Goal: Information Seeking & Learning: Learn about a topic

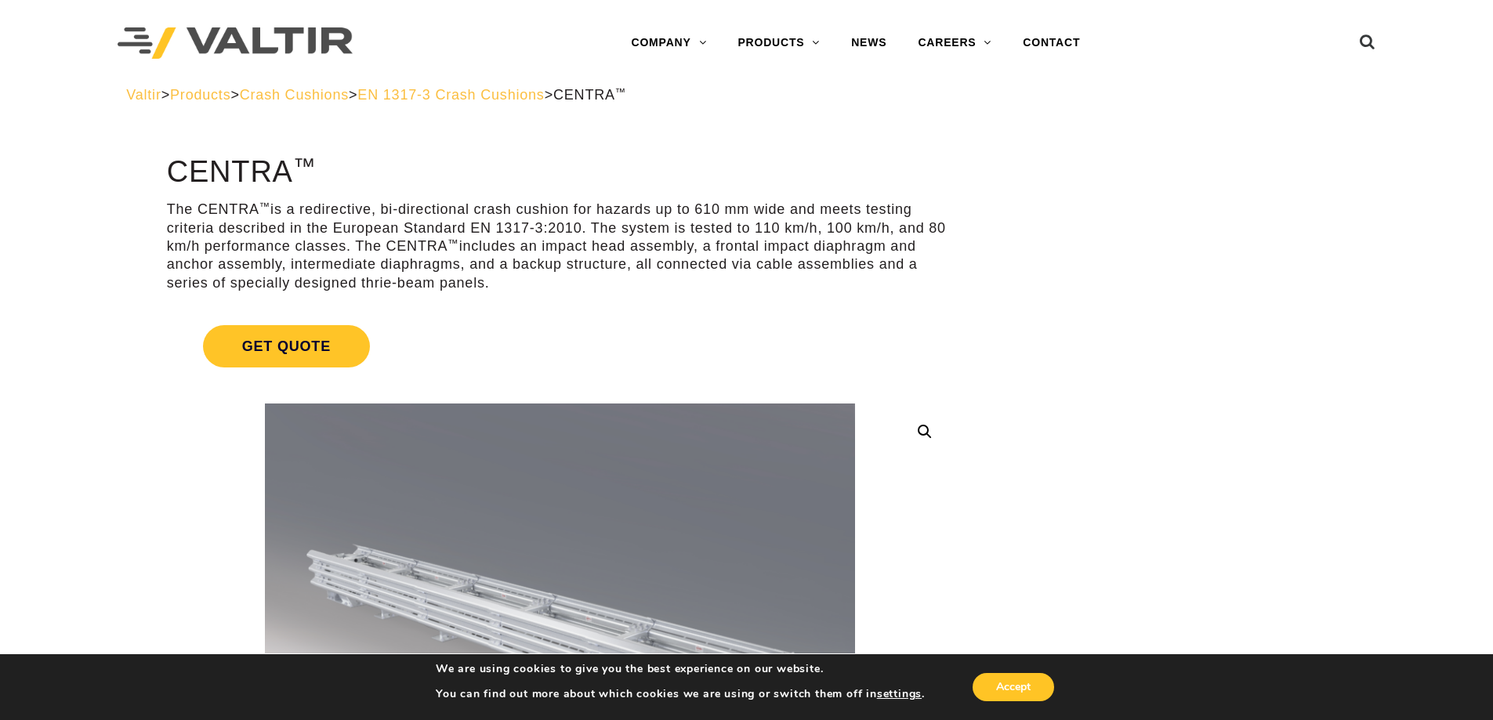
click at [314, 96] on span "Crash Cushions" at bounding box center [294, 95] width 109 height 16
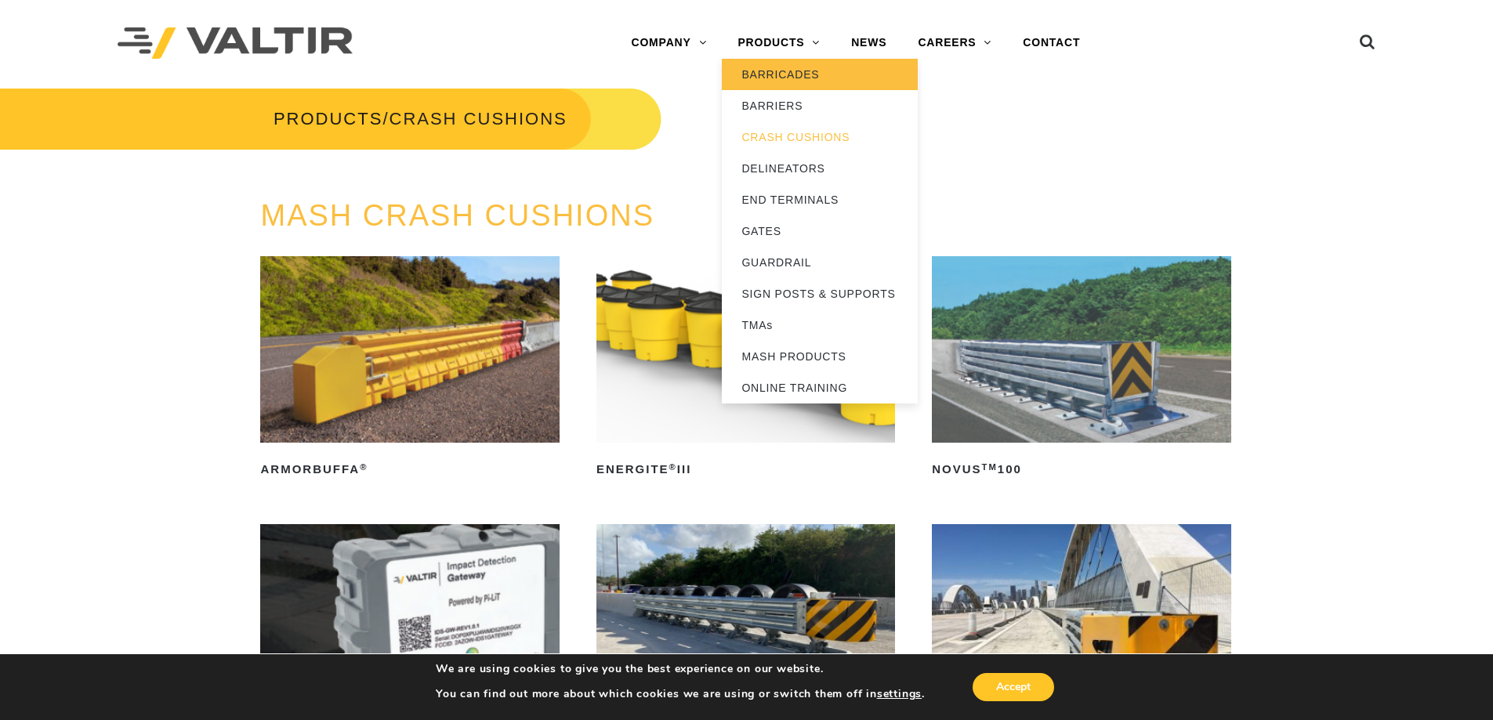
click at [778, 67] on link "BARRICADES" at bounding box center [820, 74] width 196 height 31
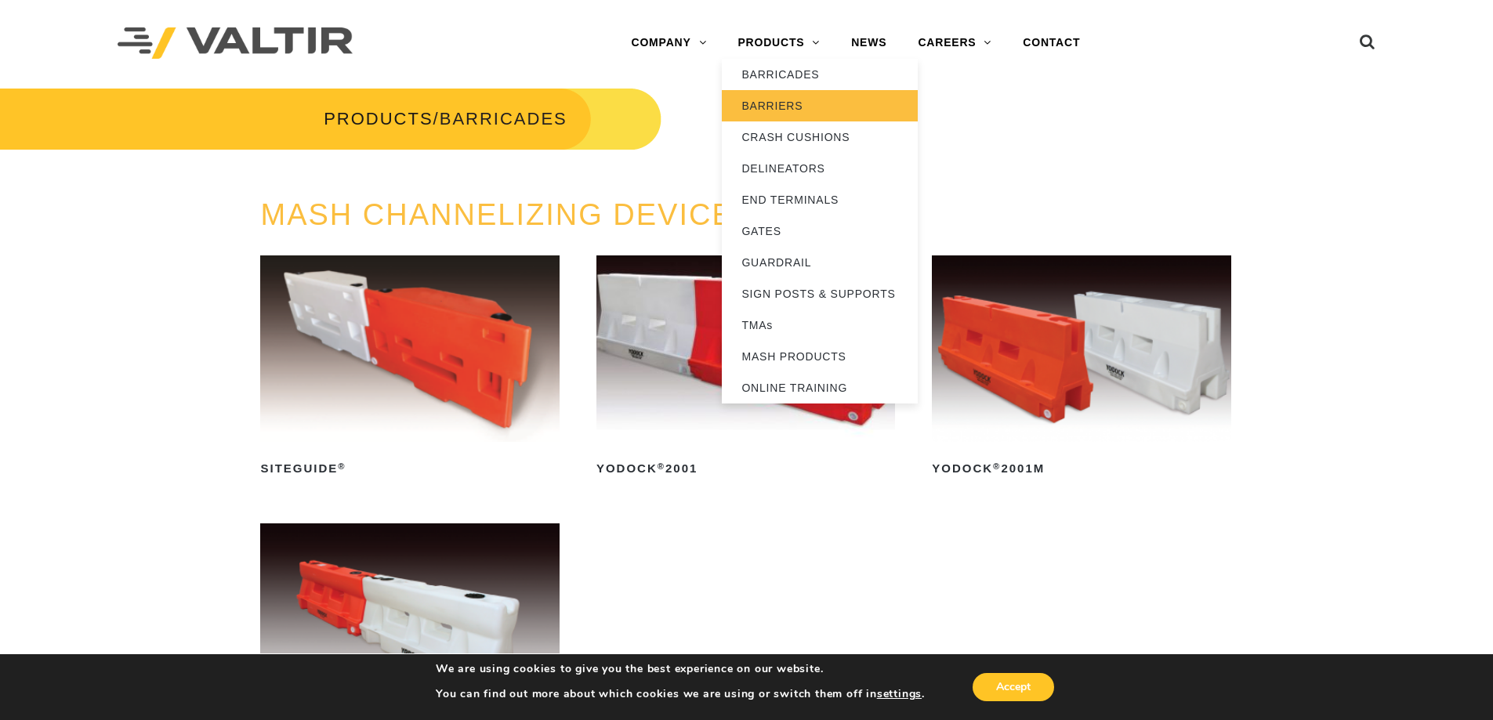
click at [791, 98] on link "BARRIERS" at bounding box center [820, 105] width 196 height 31
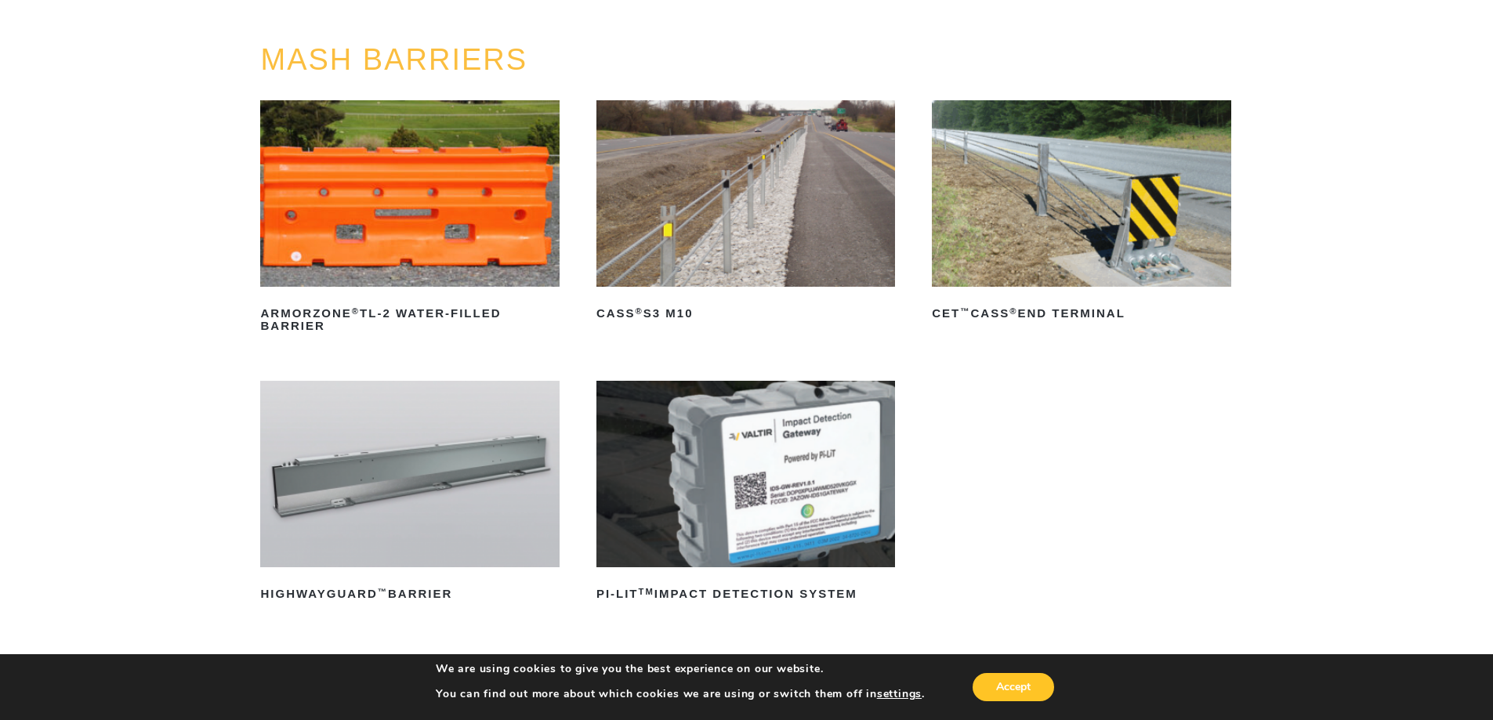
scroll to position [157, 0]
click at [1279, 448] on div "MASH BARRIERS ArmorZone ® TL-2 Water-Filled Barrier Read more CASS ® S3 M10 Rea…" at bounding box center [746, 383] width 1493 height 680
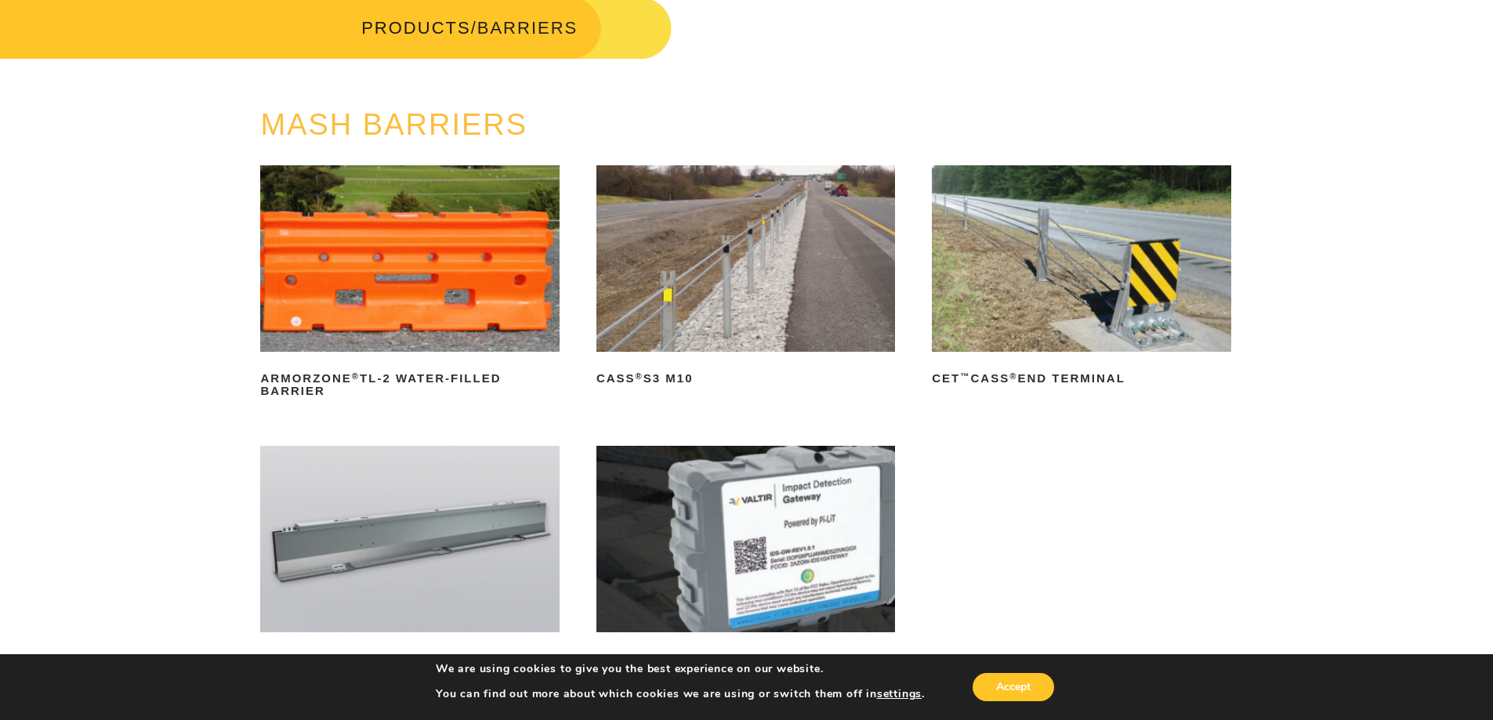
scroll to position [0, 0]
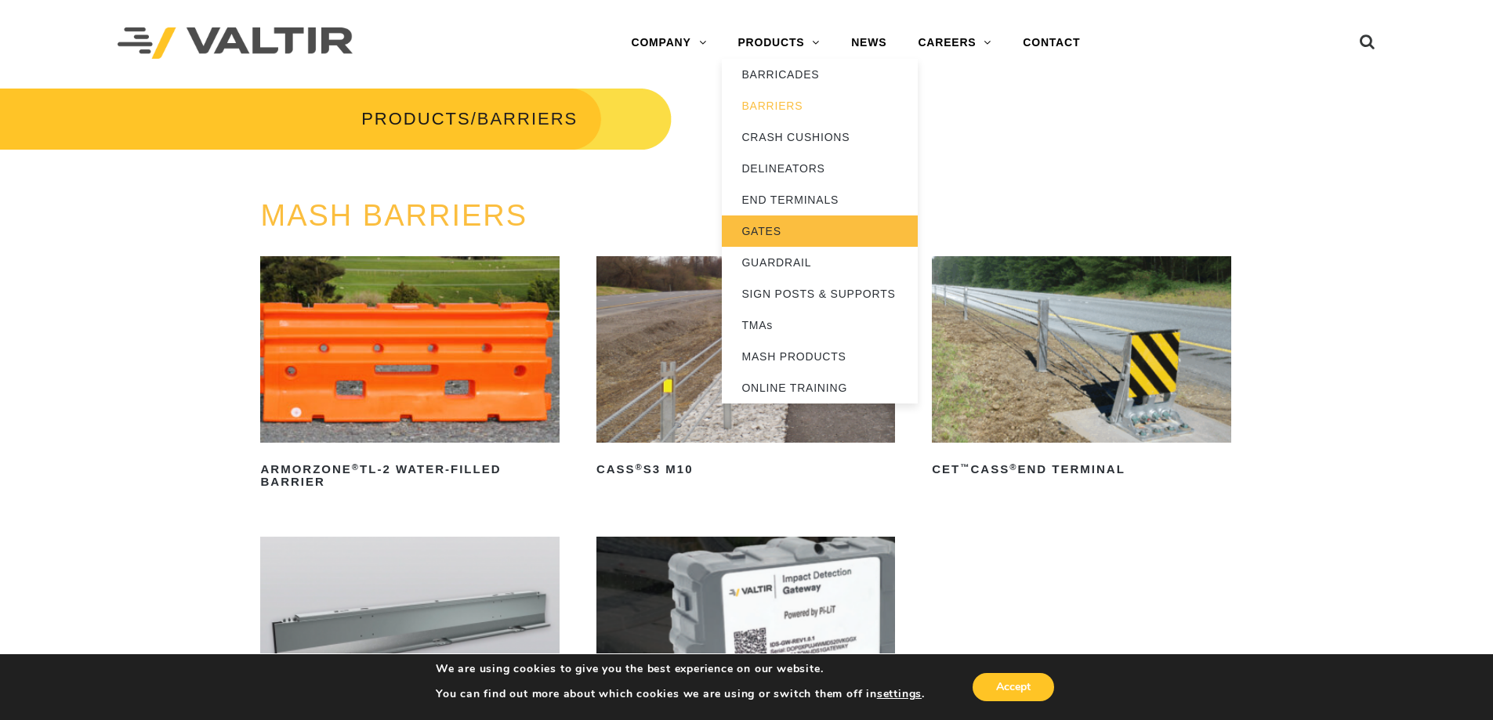
click at [786, 227] on link "GATES" at bounding box center [820, 230] width 196 height 31
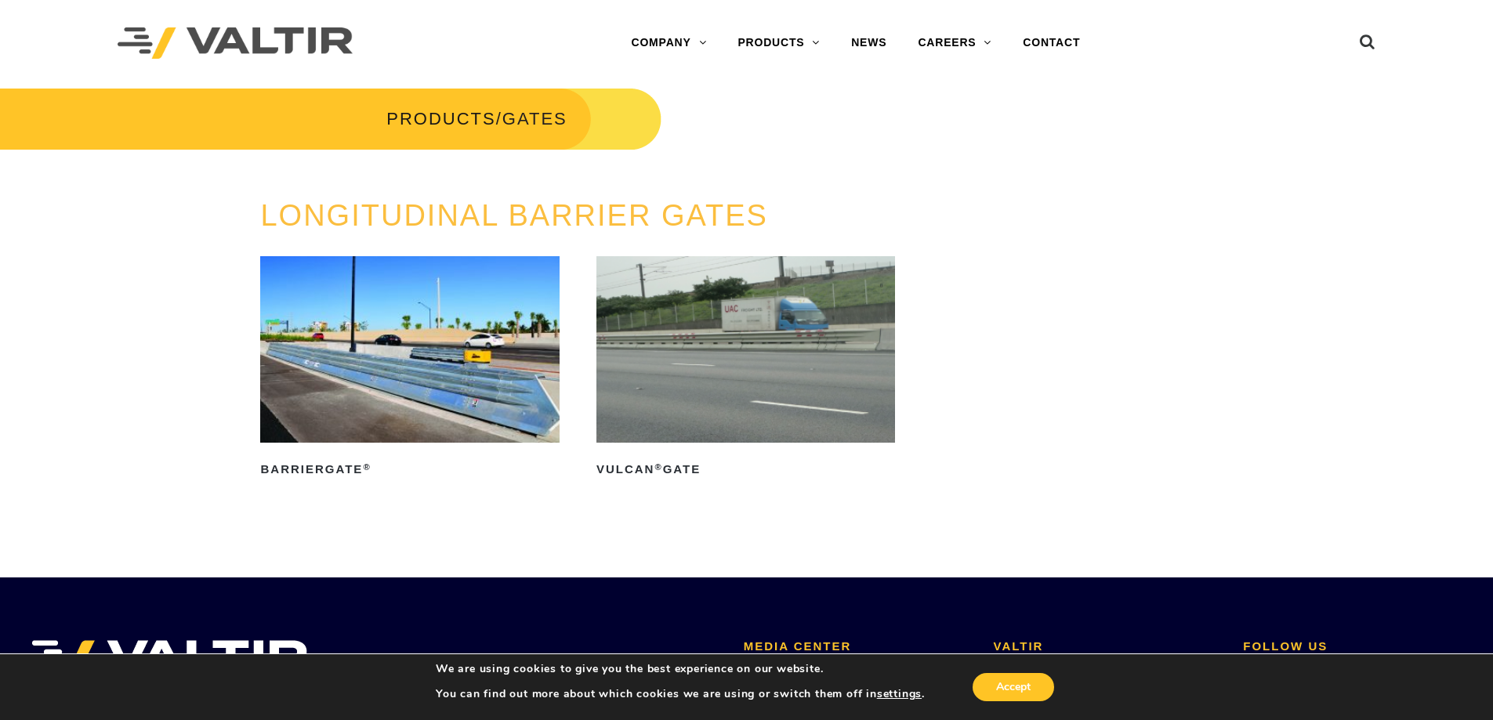
click at [739, 362] on img at bounding box center [745, 349] width 299 height 186
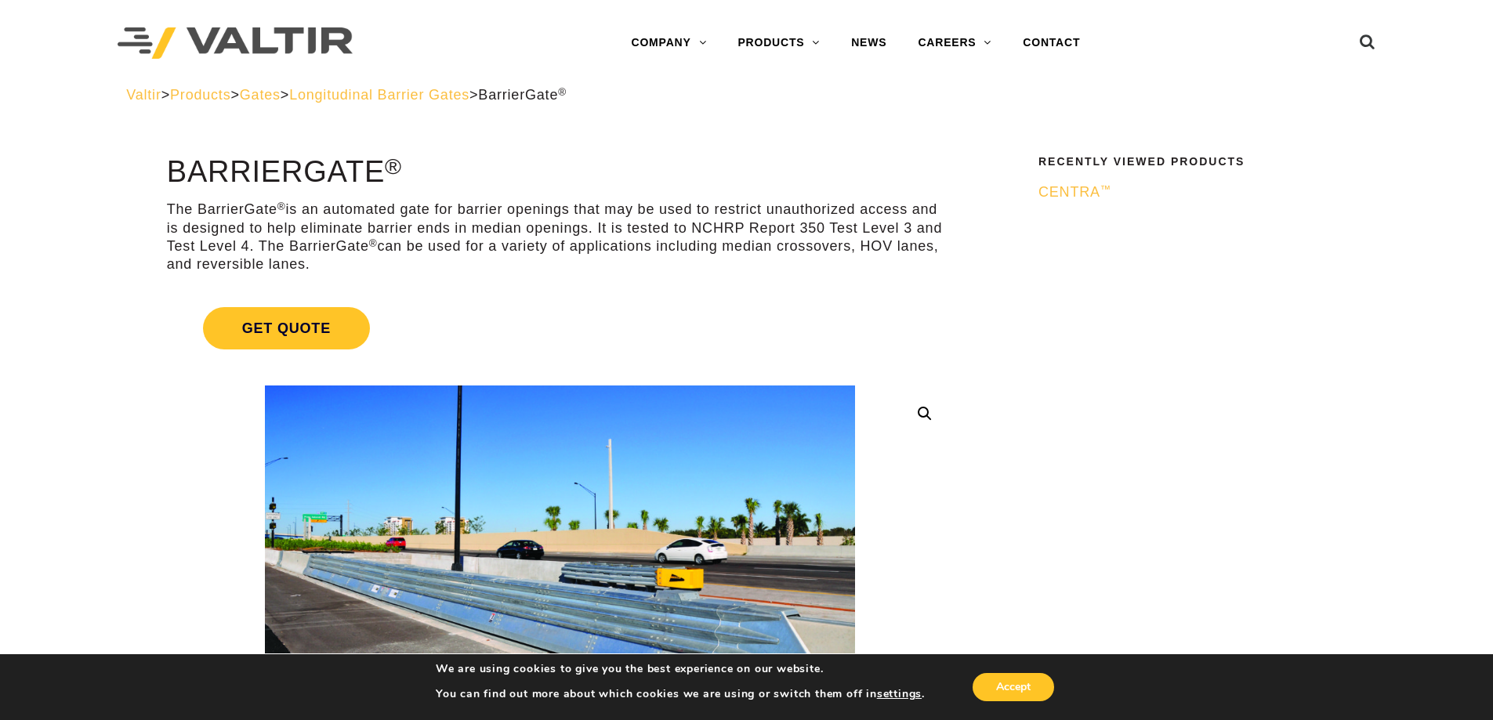
drag, startPoint x: 1032, startPoint y: 684, endPoint x: 1026, endPoint y: 675, distance: 11.3
click at [1026, 676] on button "Accept" at bounding box center [1012, 687] width 81 height 28
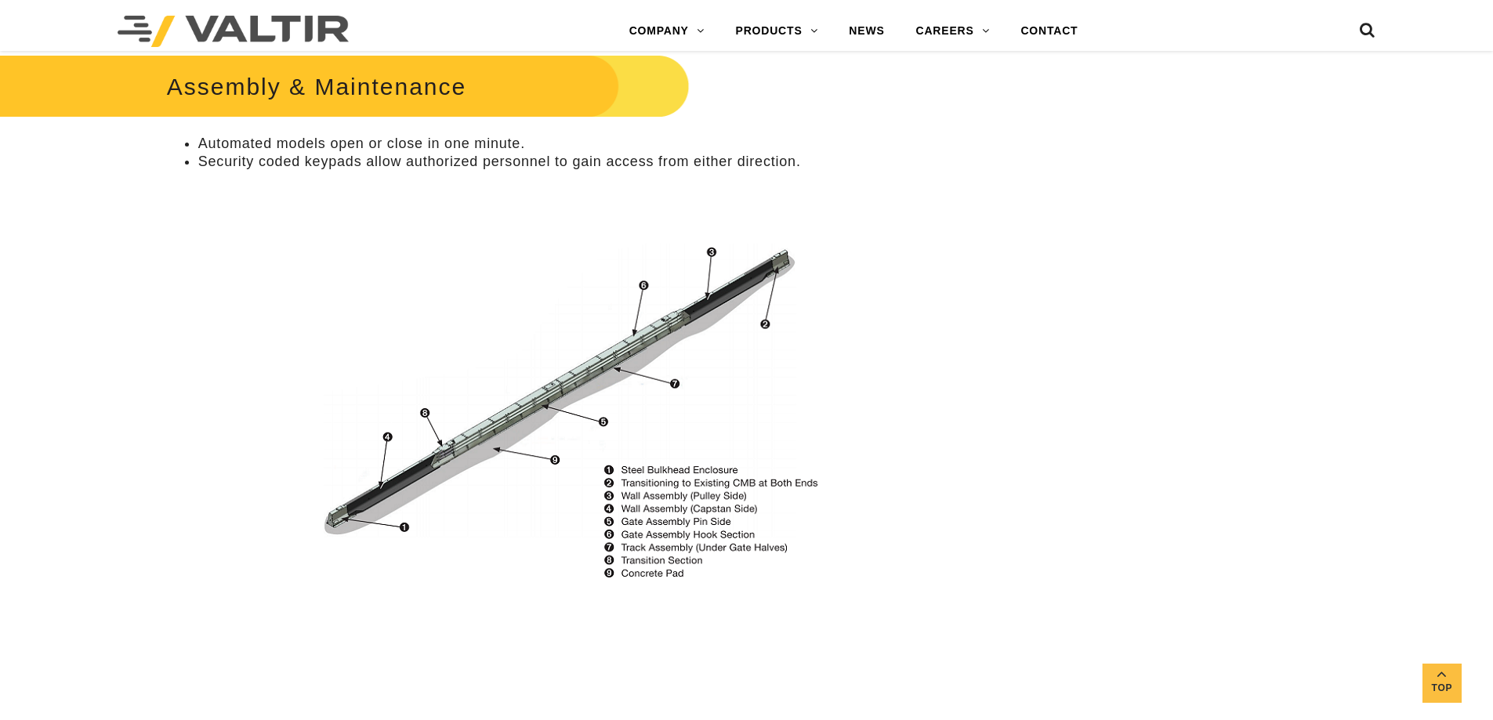
scroll to position [1097, 0]
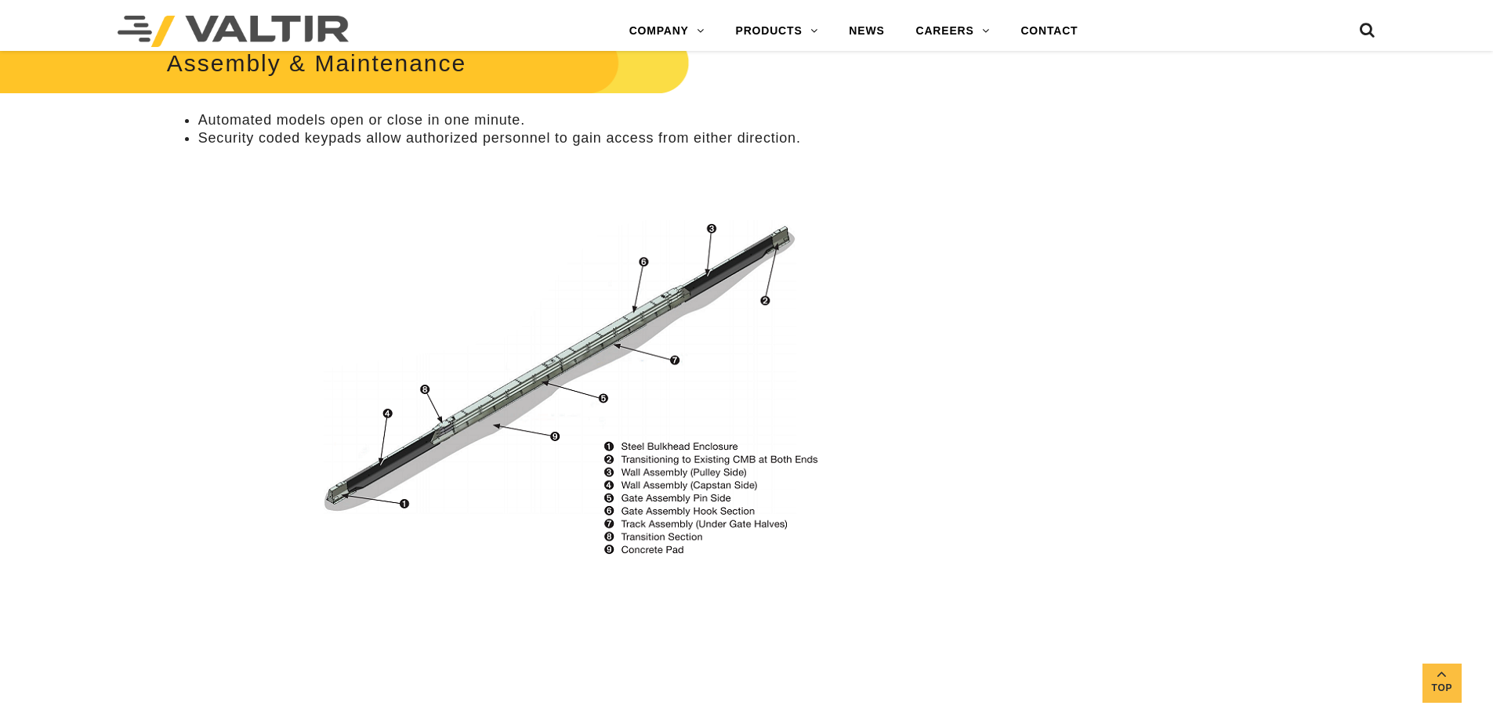
click at [740, 509] on img at bounding box center [559, 390] width 573 height 340
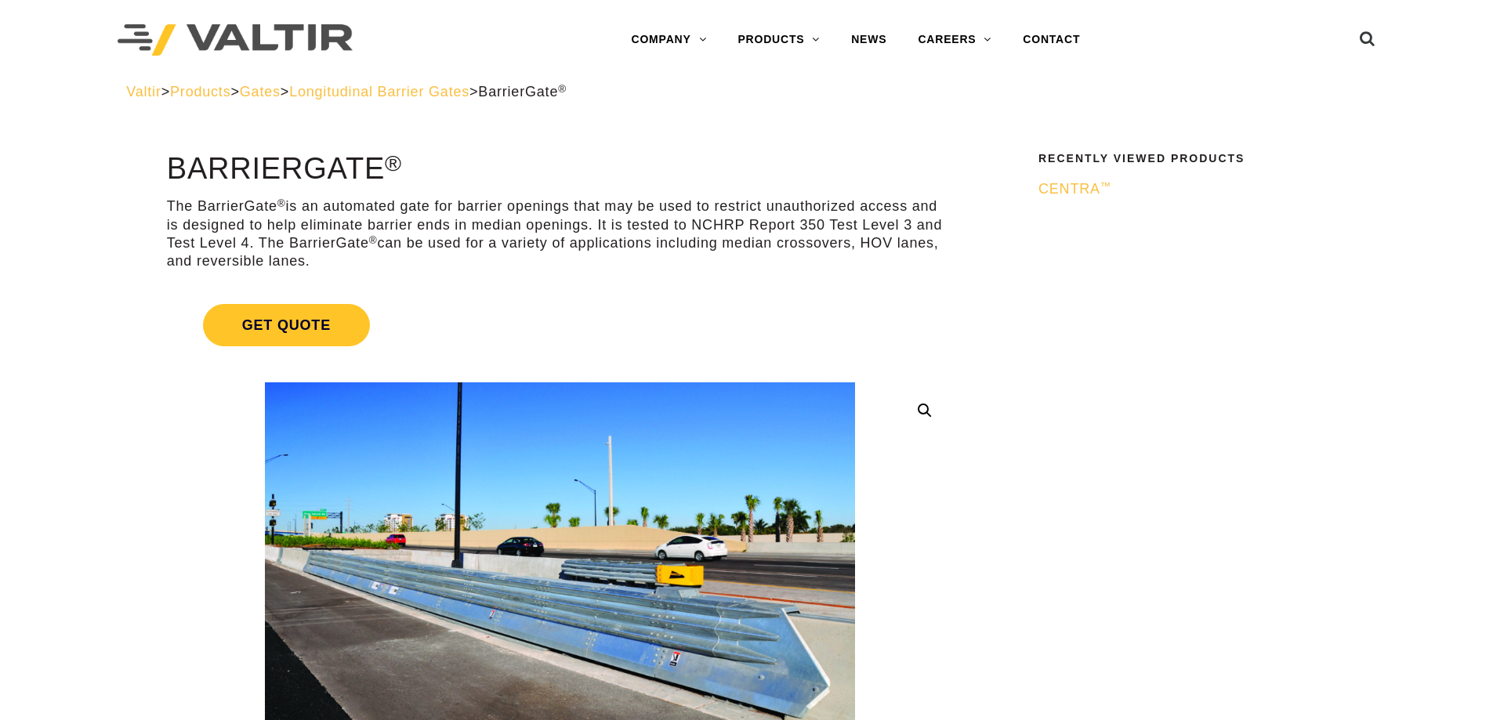
scroll to position [0, 0]
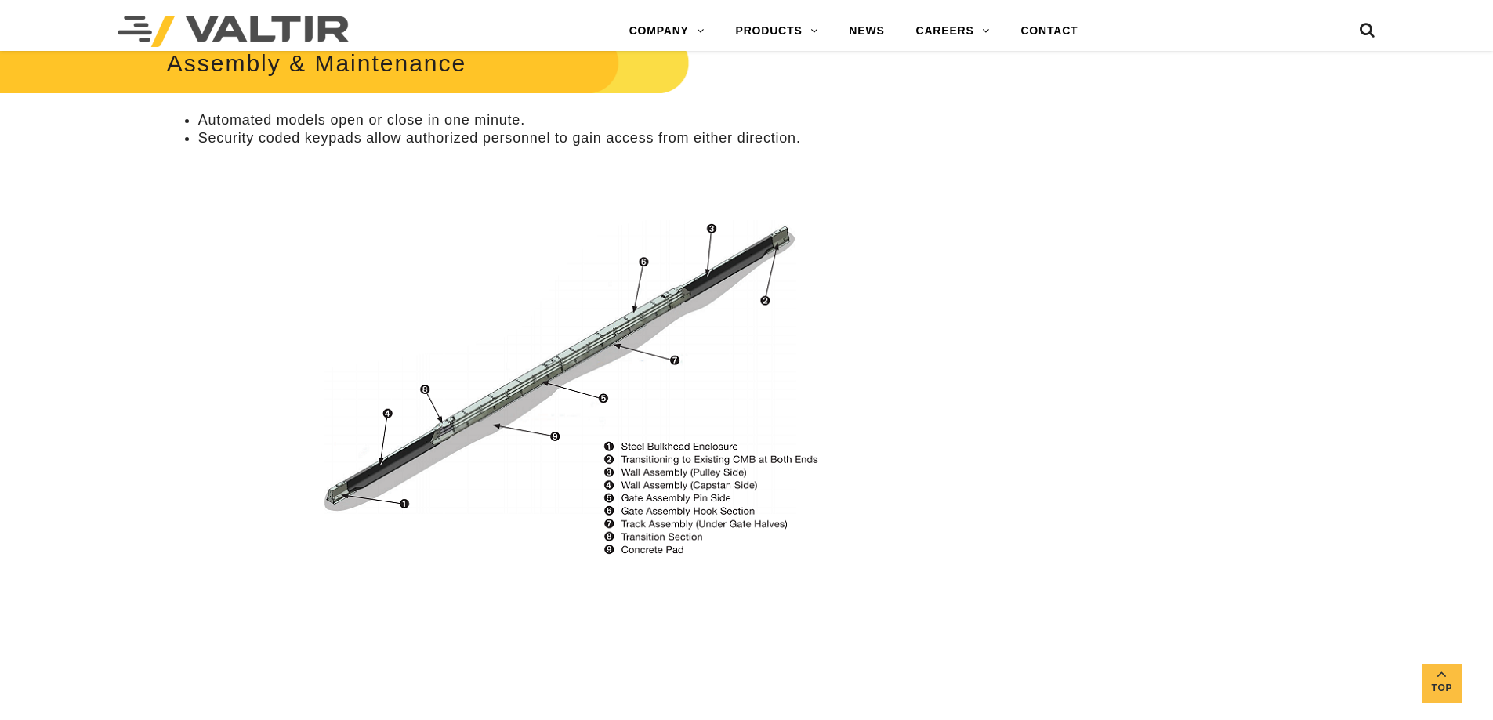
scroll to position [1410, 0]
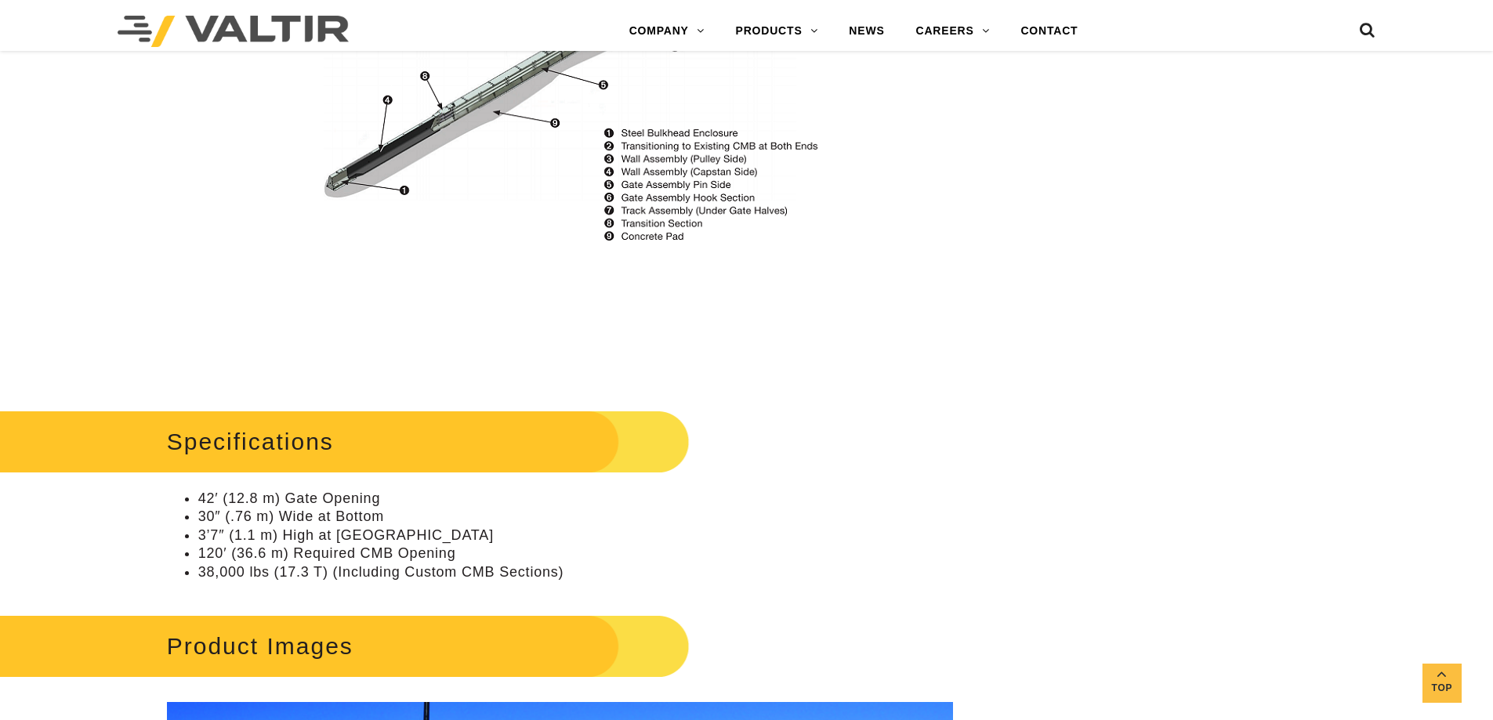
click at [867, 363] on p at bounding box center [560, 368] width 786 height 18
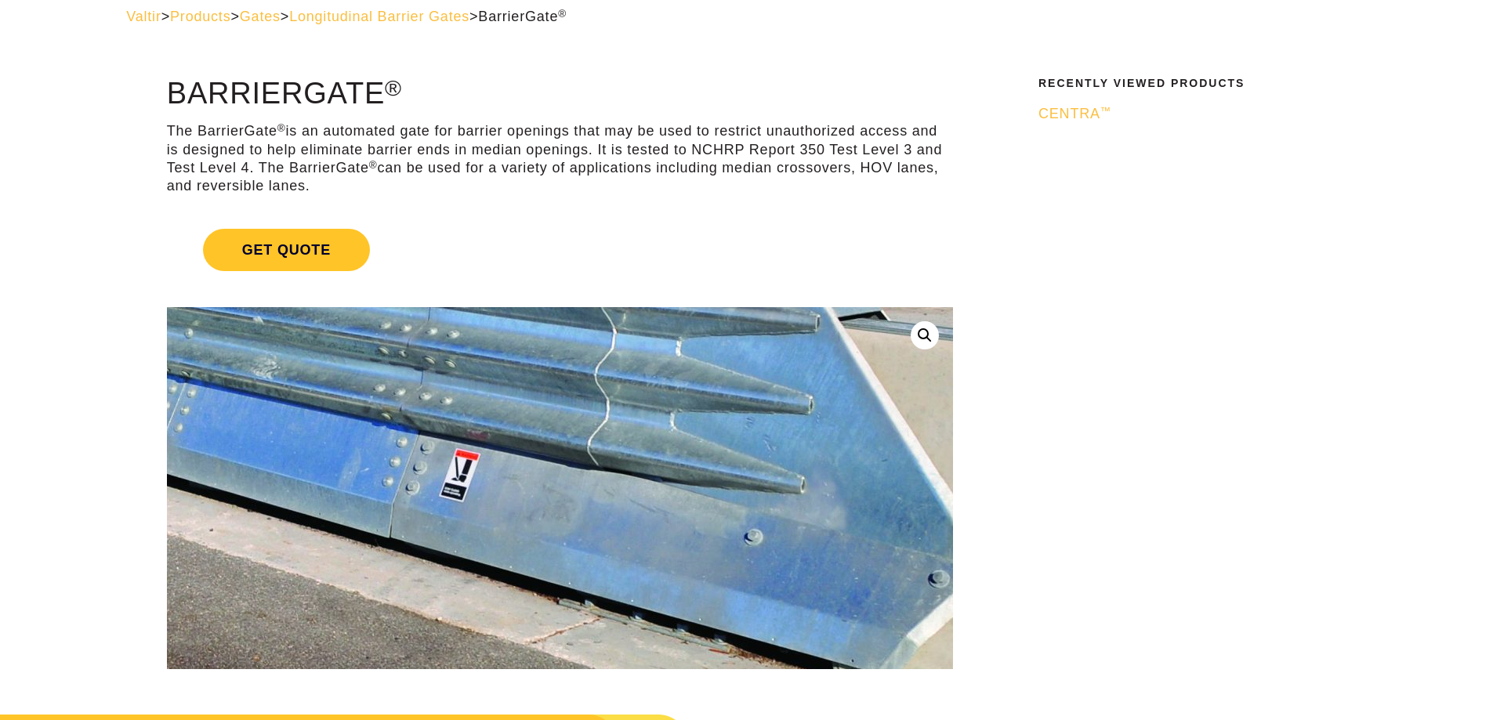
scroll to position [0, 0]
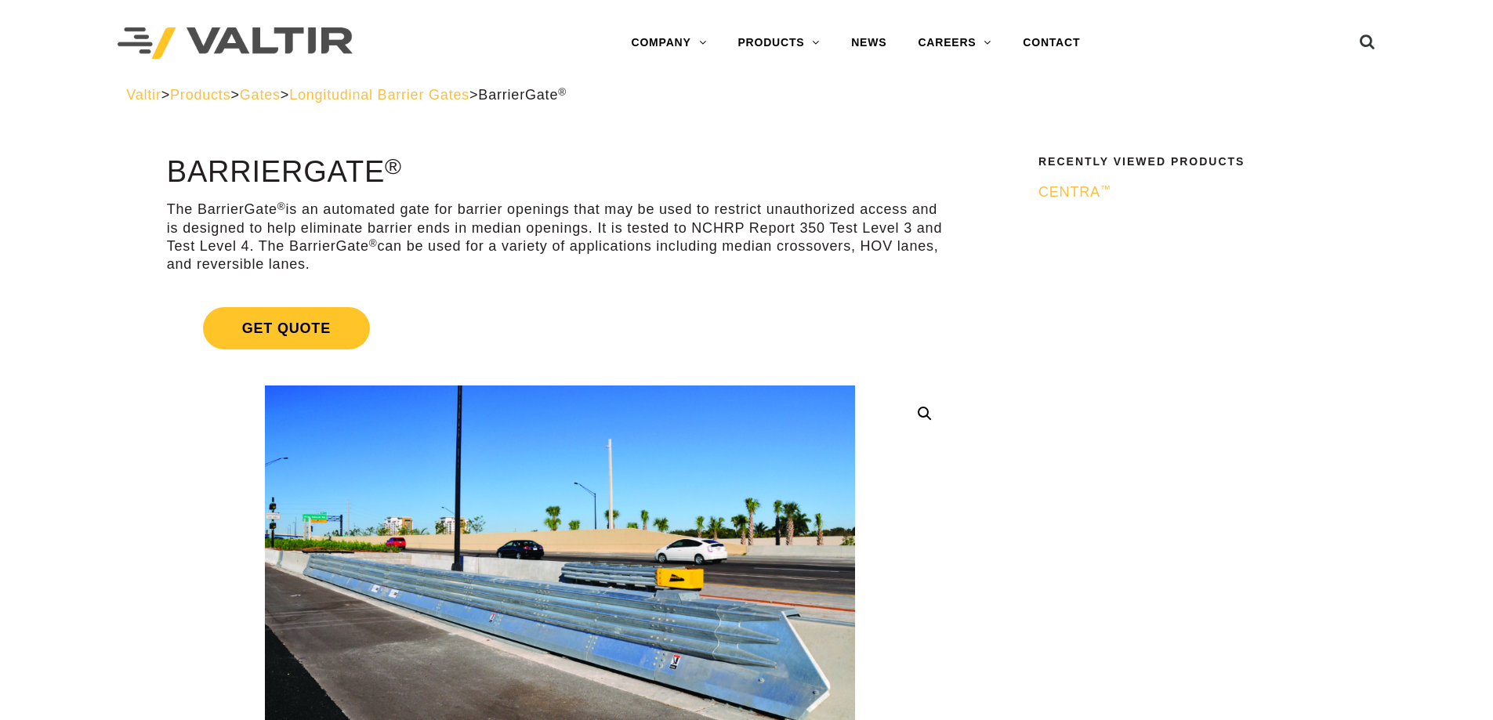
drag, startPoint x: 156, startPoint y: 169, endPoint x: 376, endPoint y: 165, distance: 220.2
copy h1 "BarrierGate"
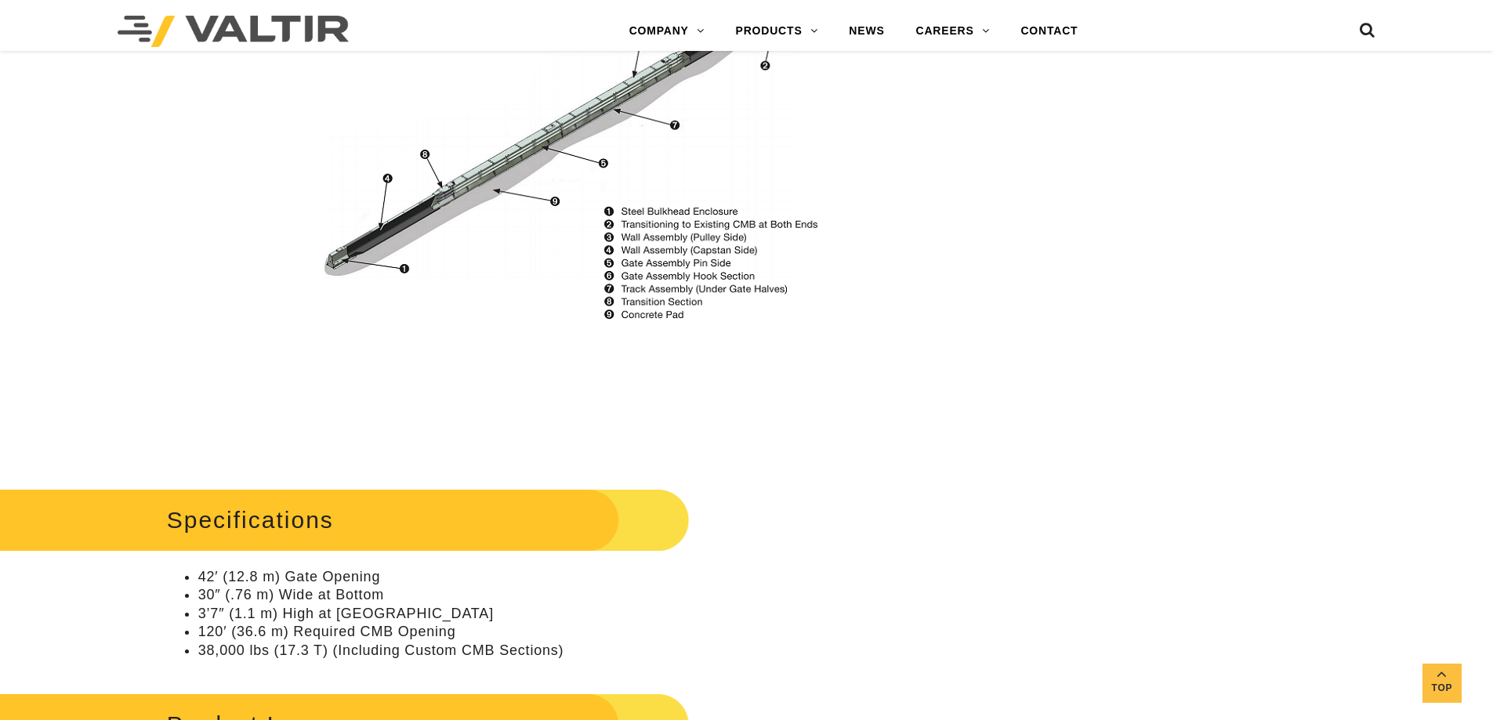
scroll to position [1489, 0]
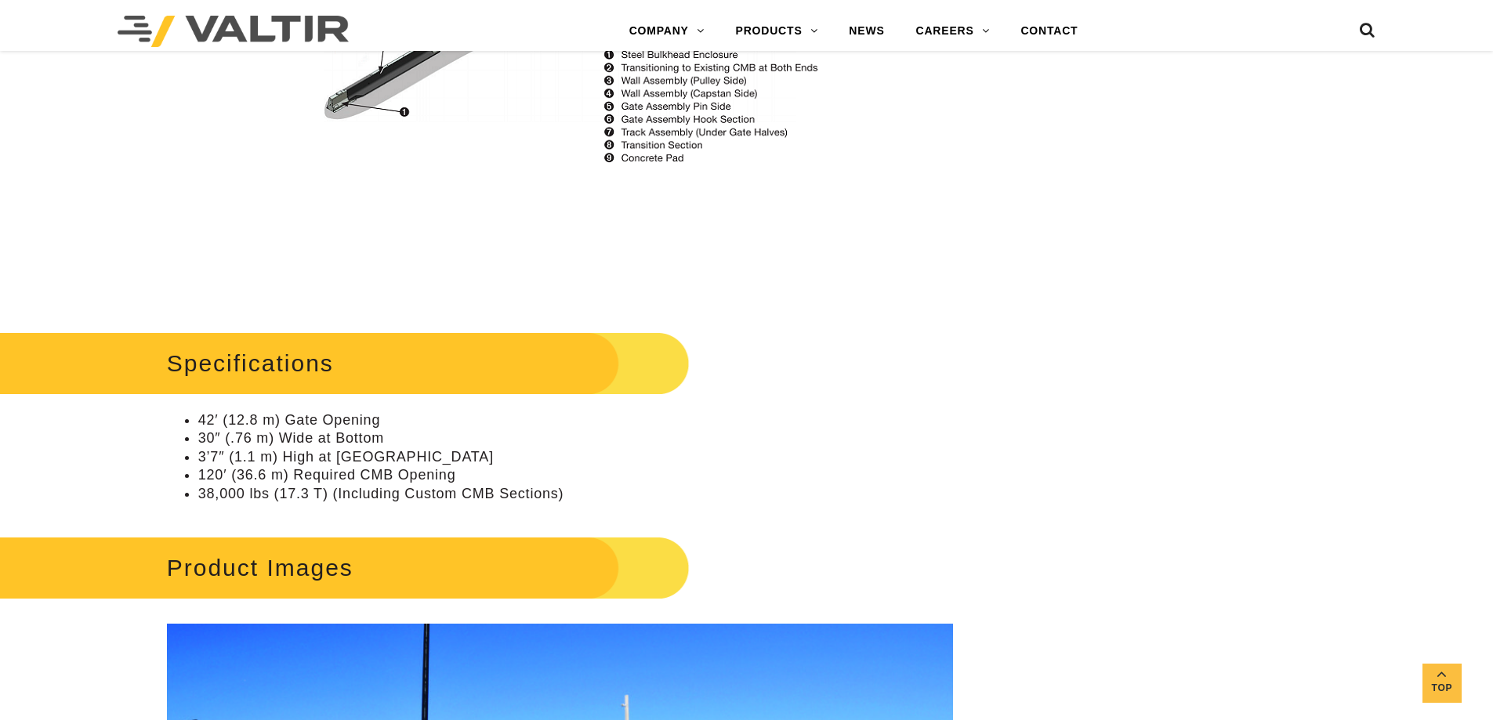
click at [863, 380] on div "Specifications 42′ (12.8 m) Gate Opening 30″ (.76 m) Wide at Bottom 3’7″ (1.1 m…" at bounding box center [560, 415] width 786 height 176
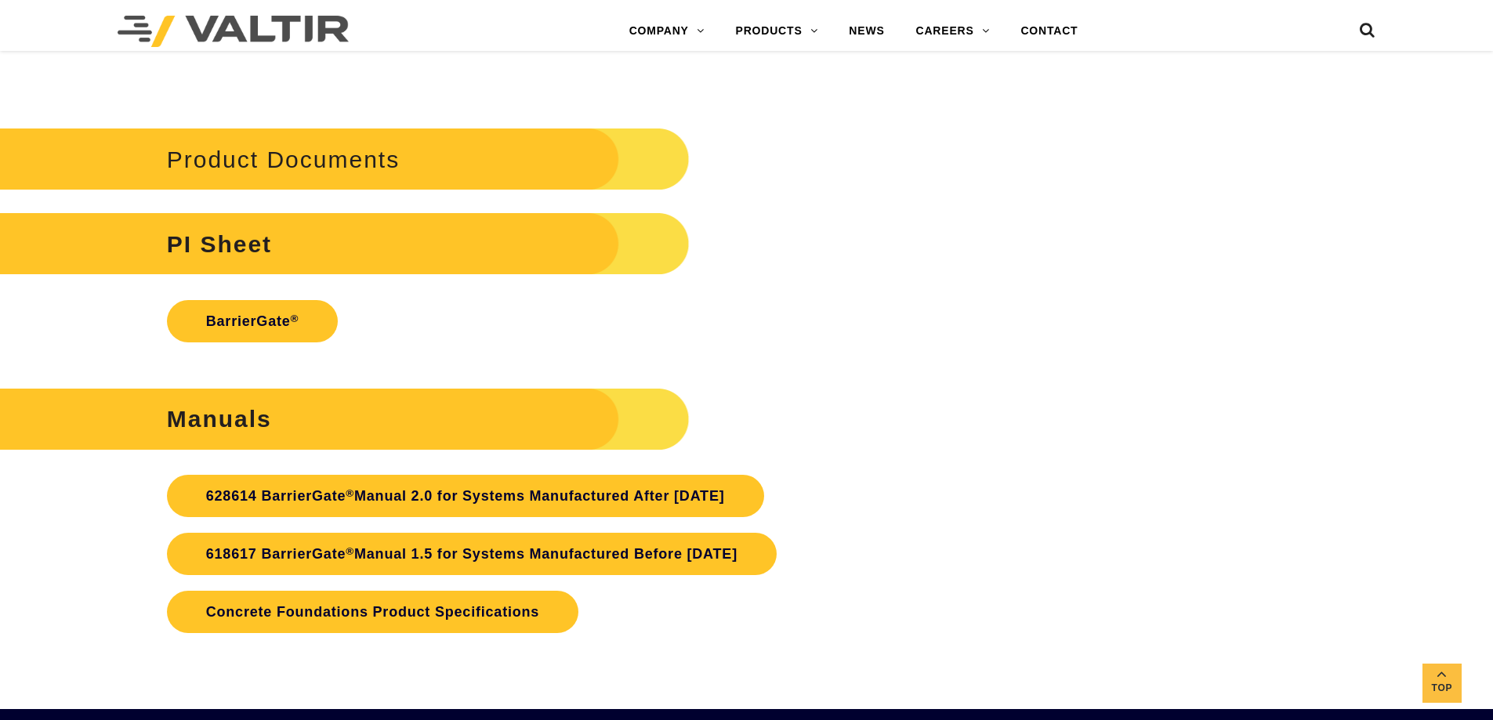
scroll to position [3526, 0]
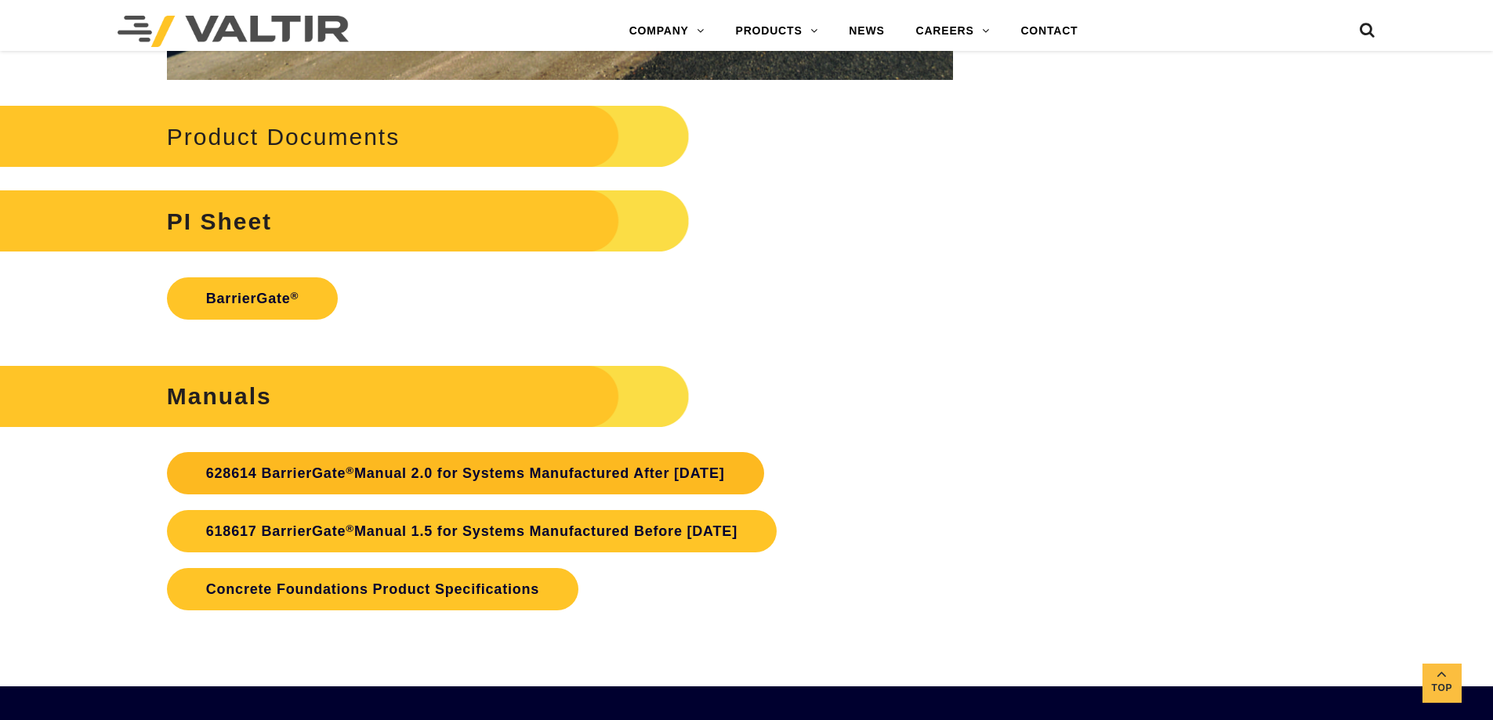
click at [680, 468] on link "628614 BarrierGate ® Manual 2.0 for Systems Manufactured After January 2024" at bounding box center [465, 473] width 597 height 42
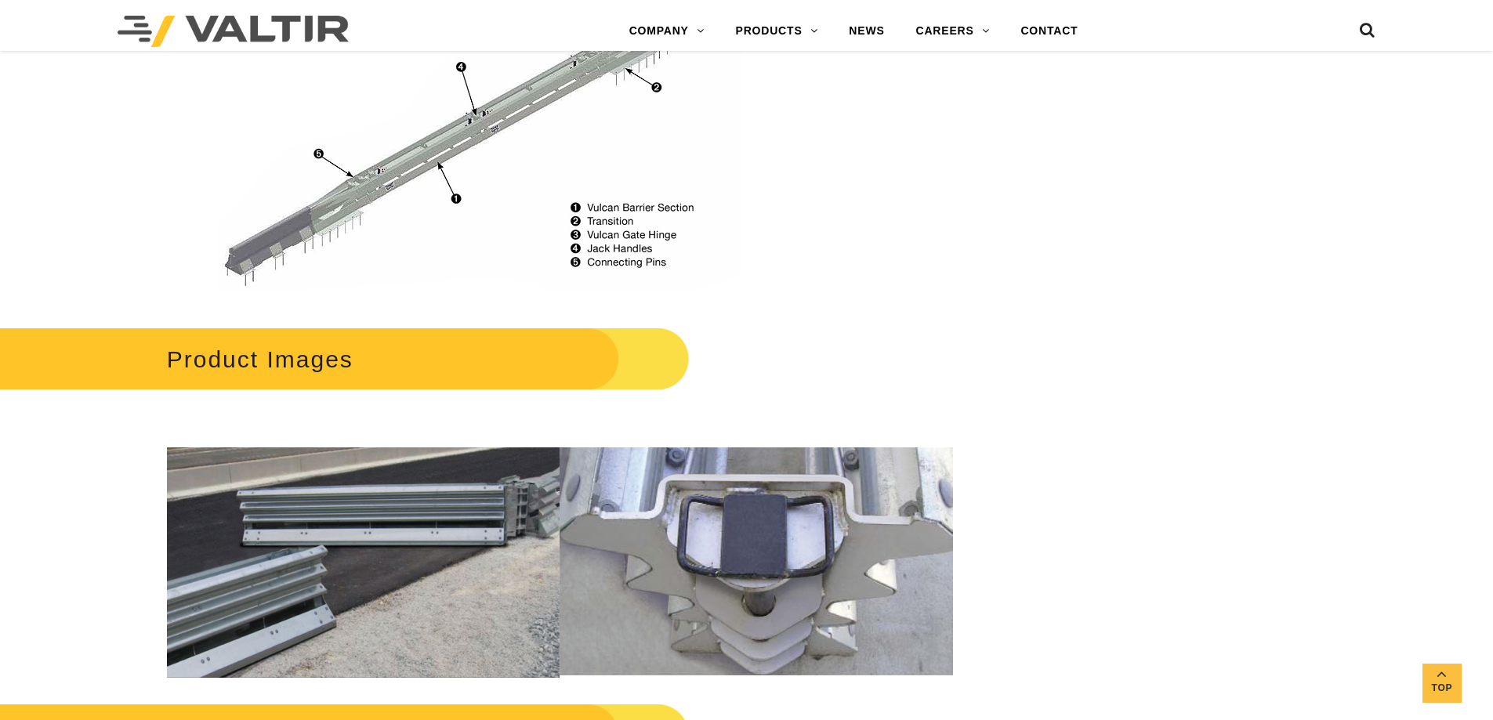
scroll to position [1410, 0]
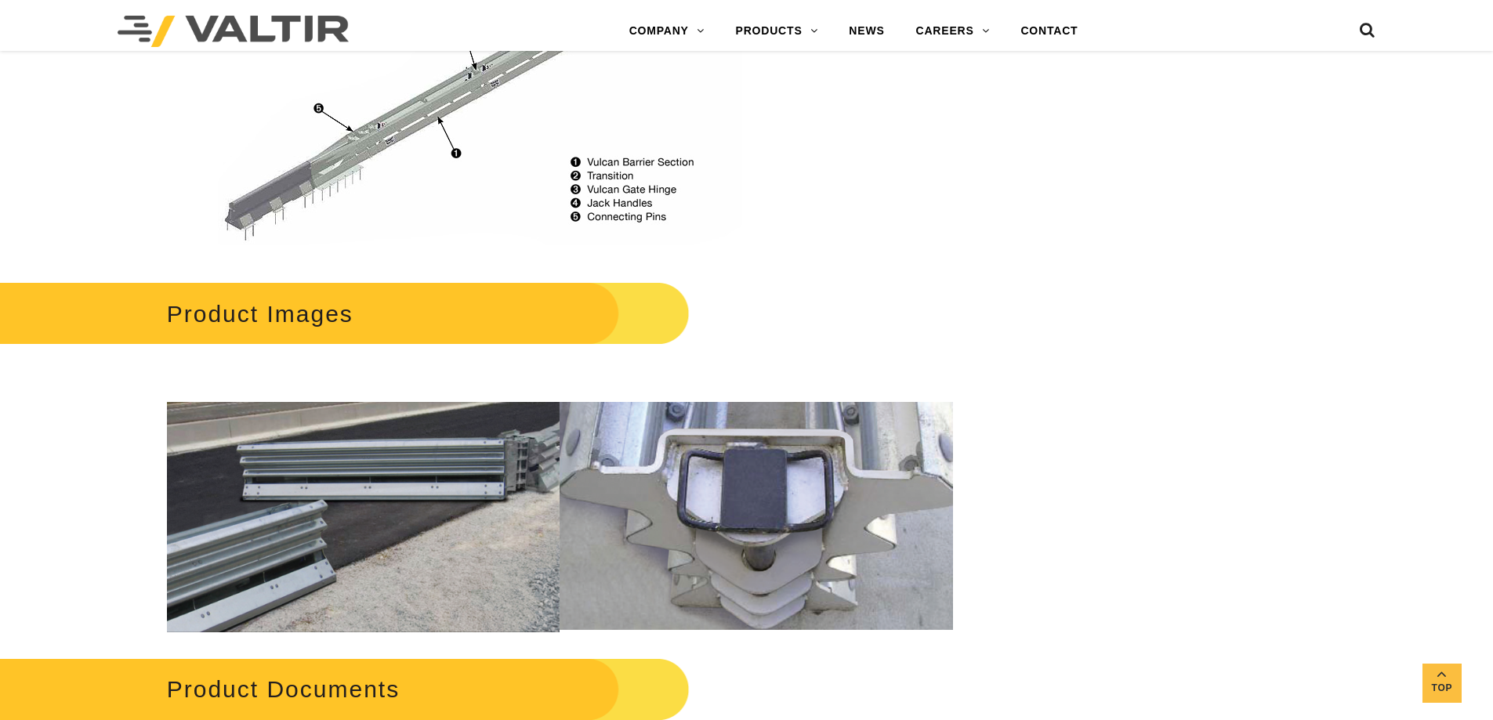
click at [792, 362] on p at bounding box center [560, 371] width 786 height 18
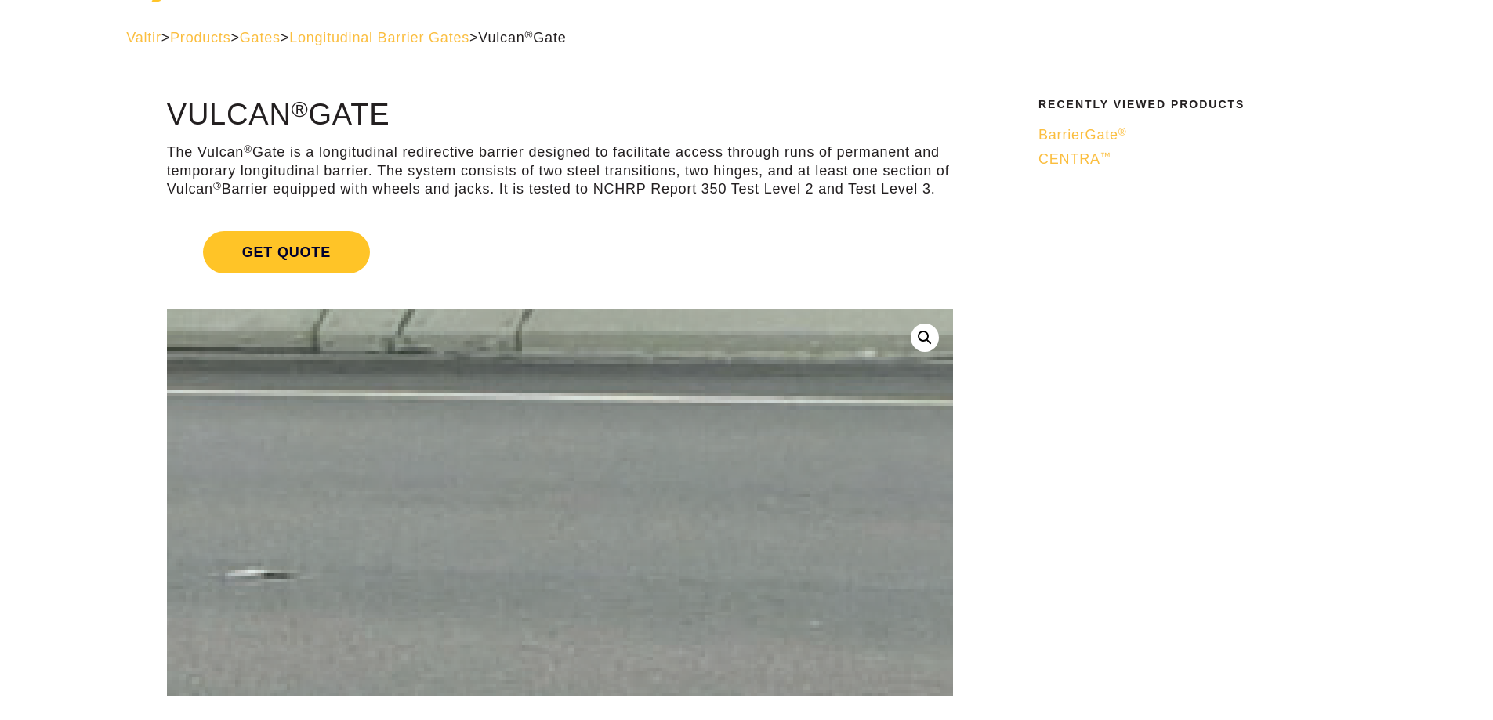
scroll to position [0, 0]
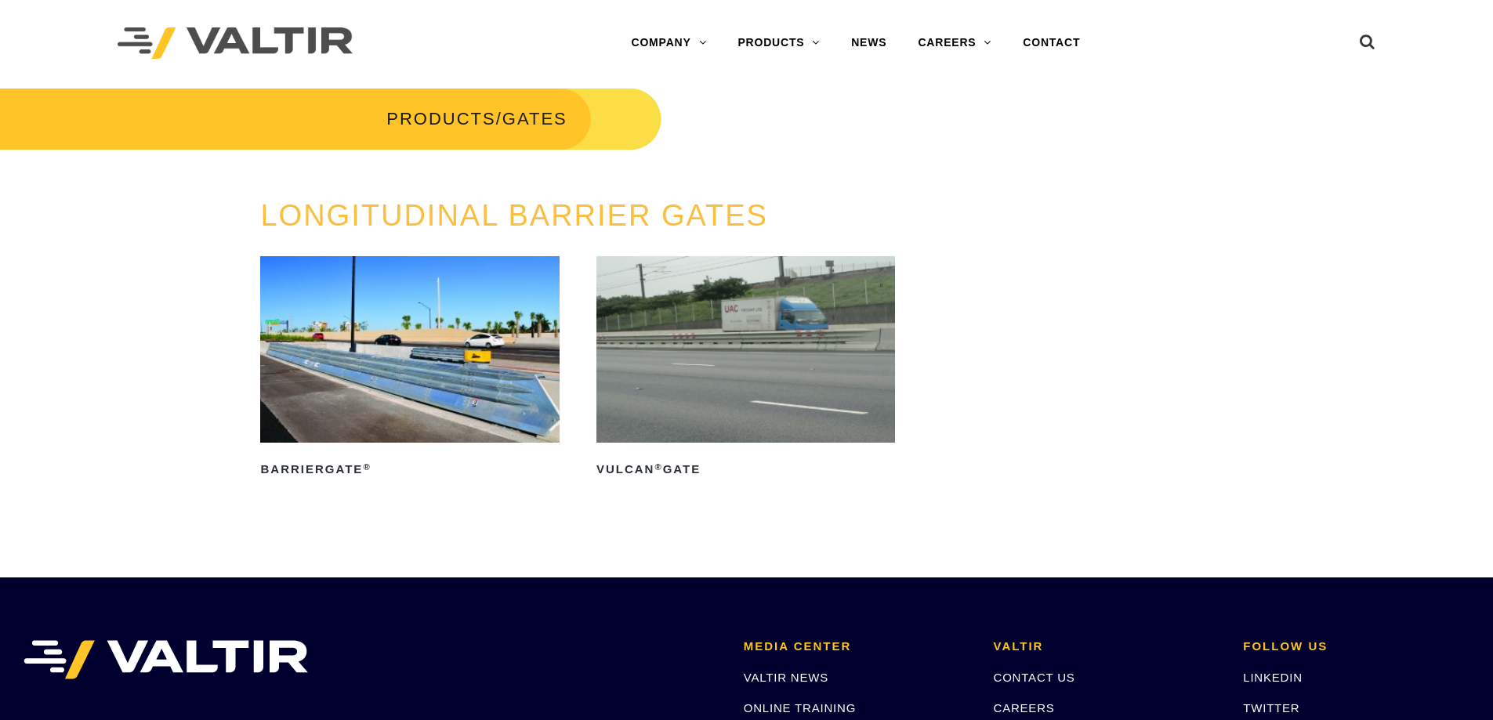
click at [478, 370] on img at bounding box center [409, 349] width 299 height 186
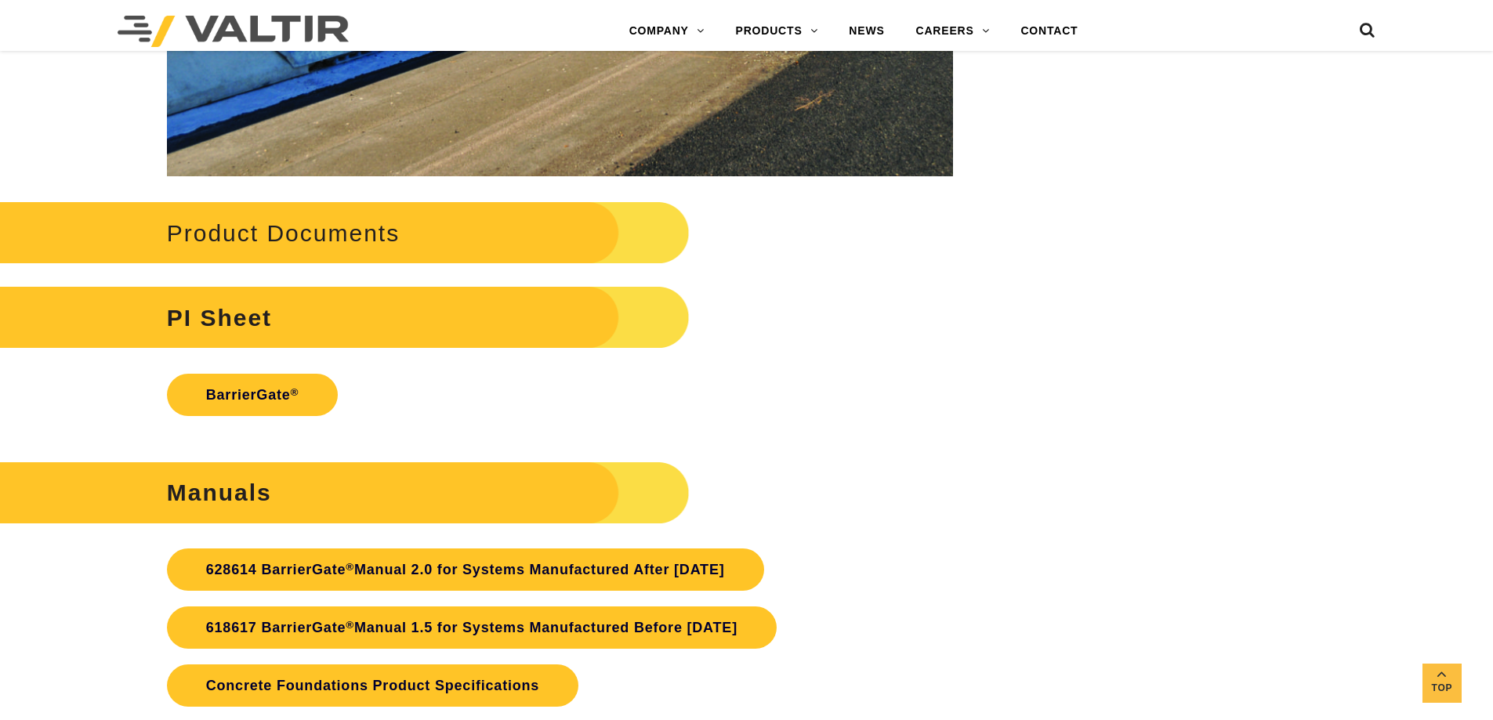
scroll to position [3526, 0]
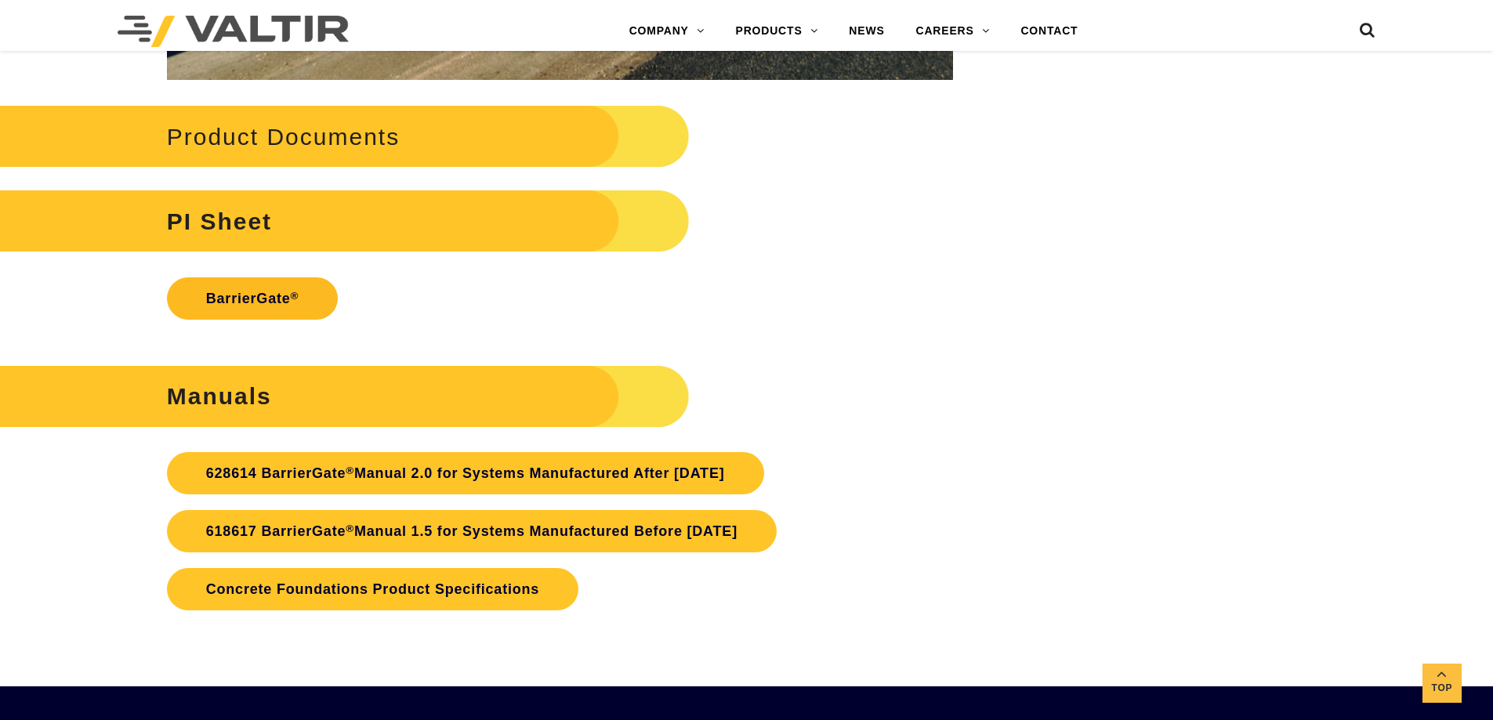
click at [271, 306] on link "BarrierGate ®" at bounding box center [253, 298] width 172 height 42
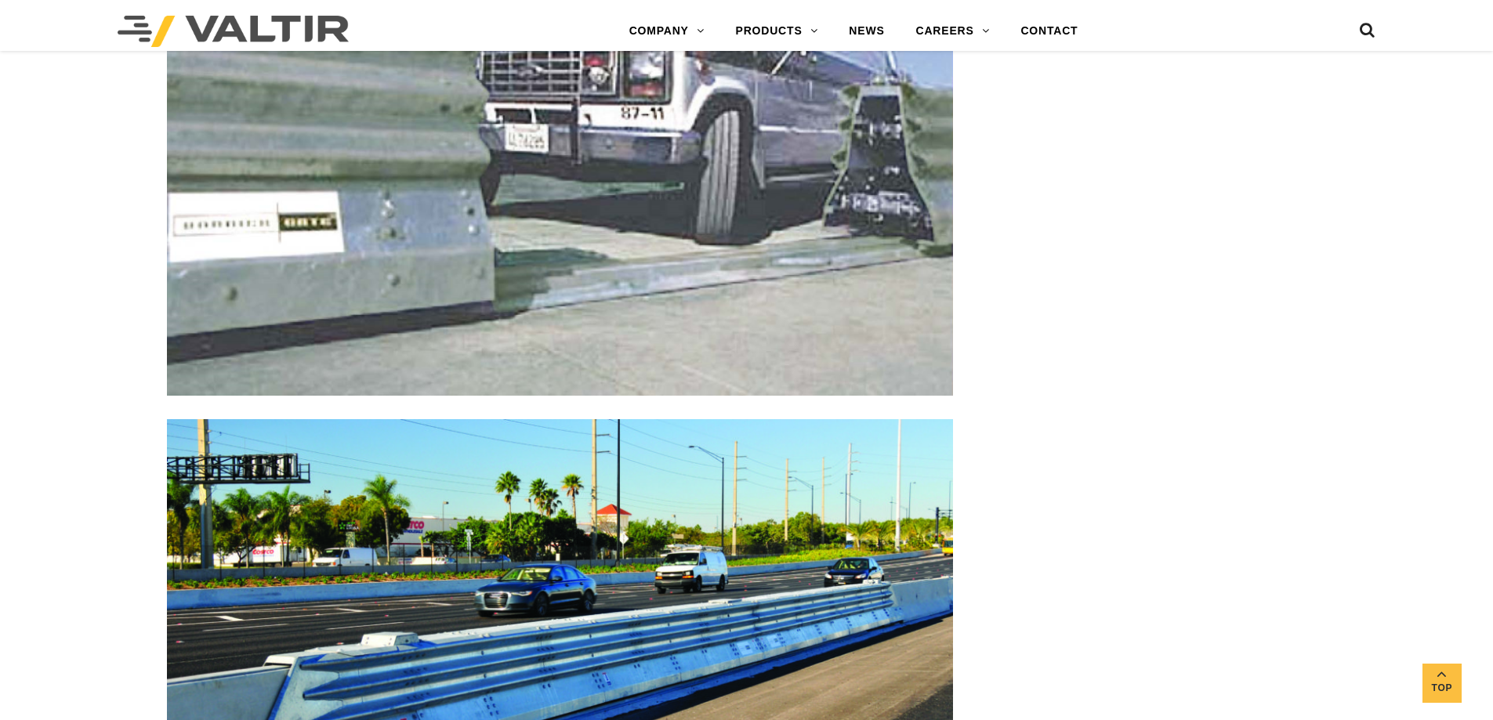
scroll to position [2429, 0]
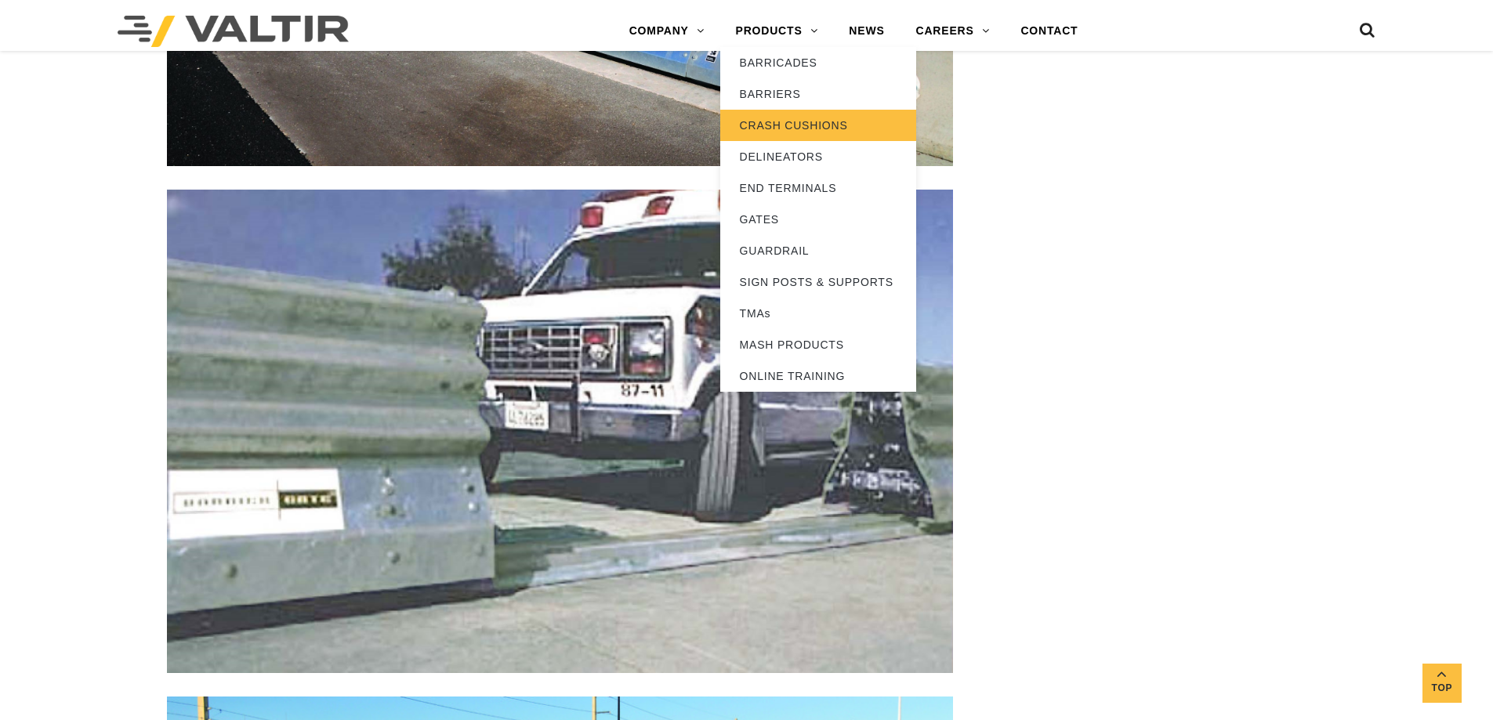
click at [773, 120] on link "CRASH CUSHIONS" at bounding box center [818, 125] width 196 height 31
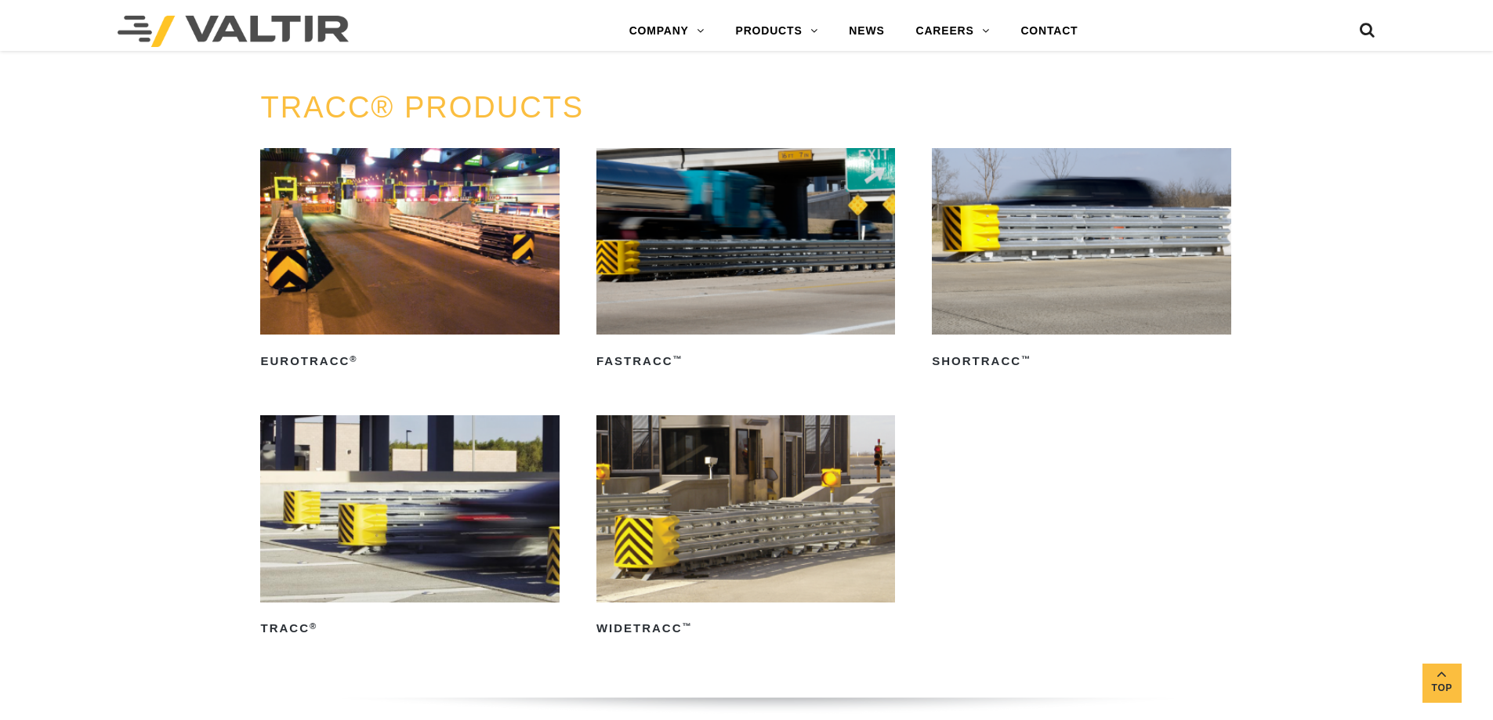
scroll to position [2664, 0]
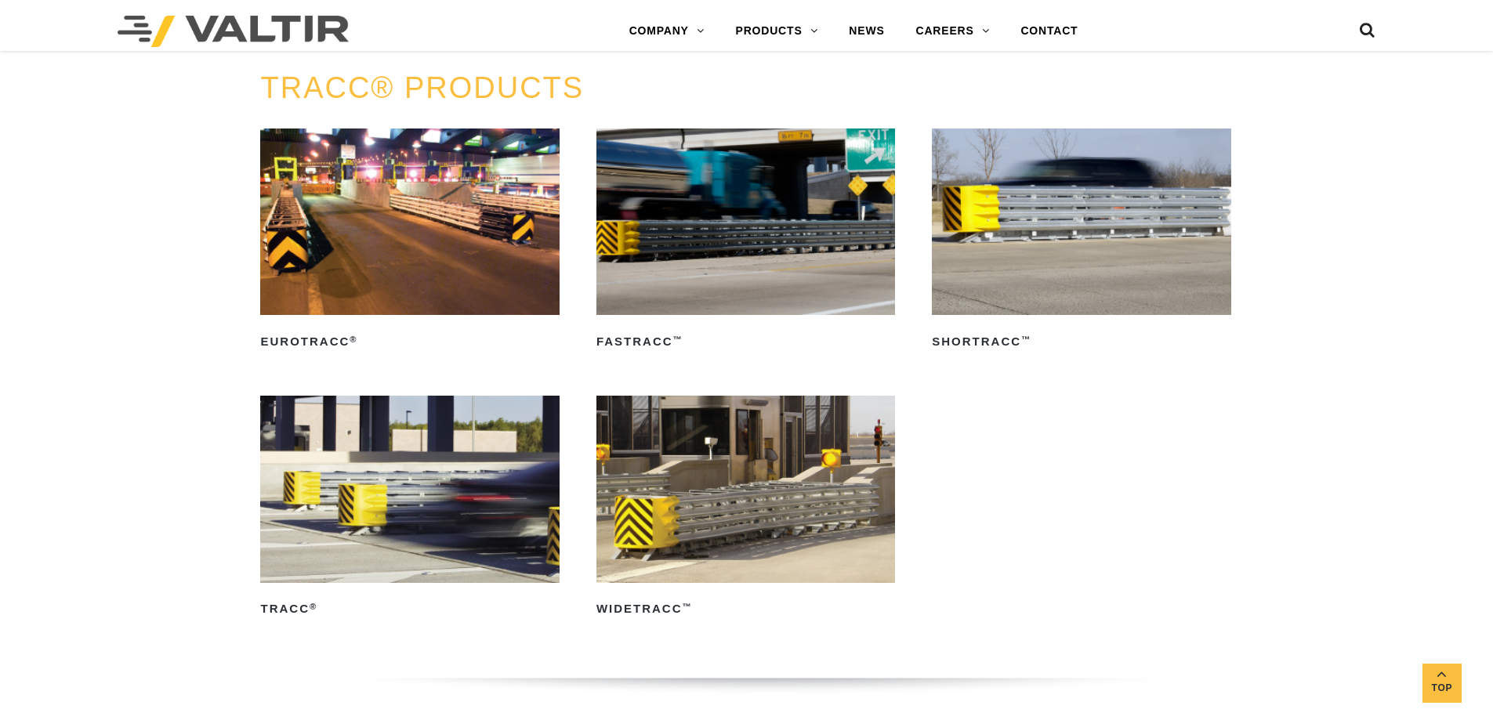
click at [1099, 453] on ul "EuroTRACC ® Read more FasTRACC ™ Read more ShorTRACC ™ Read more TRACC ® Read m…" at bounding box center [746, 395] width 972 height 535
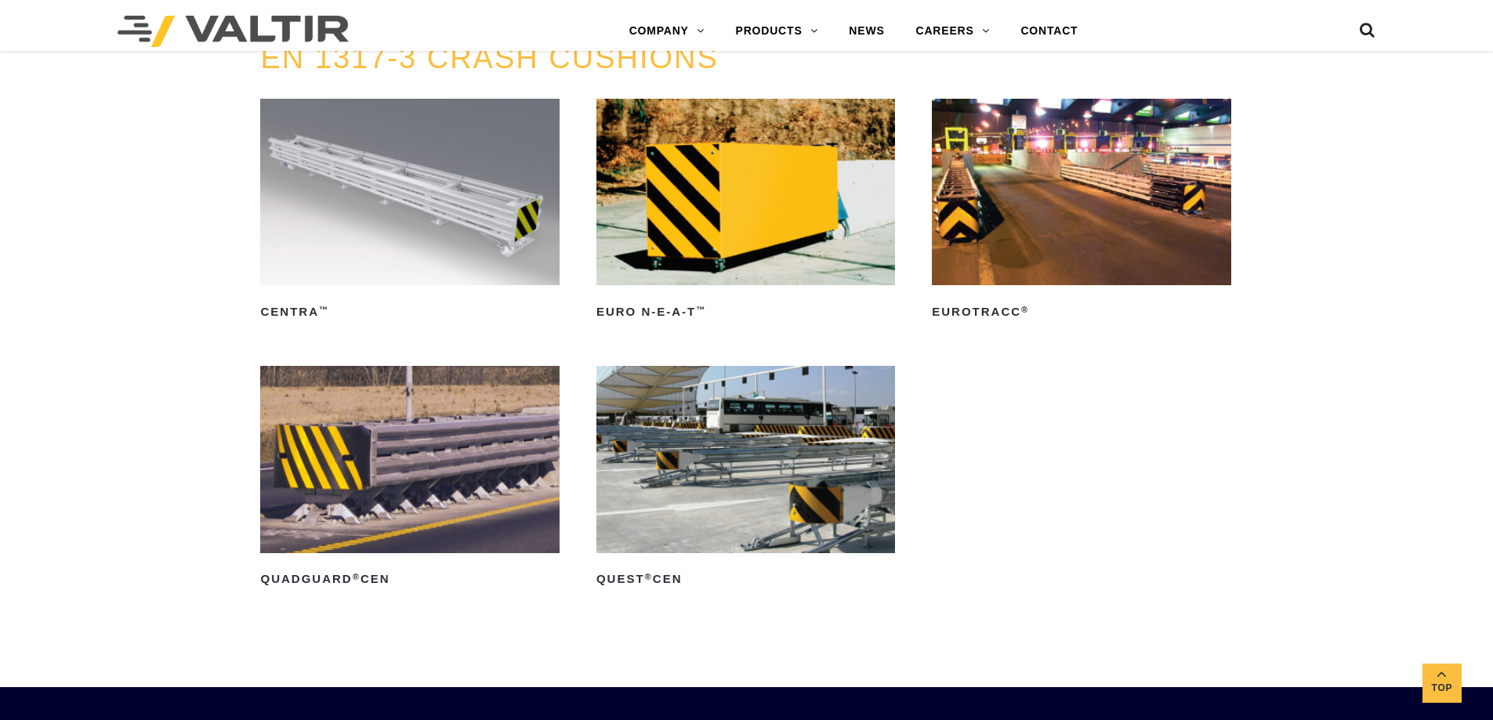
scroll to position [5093, 0]
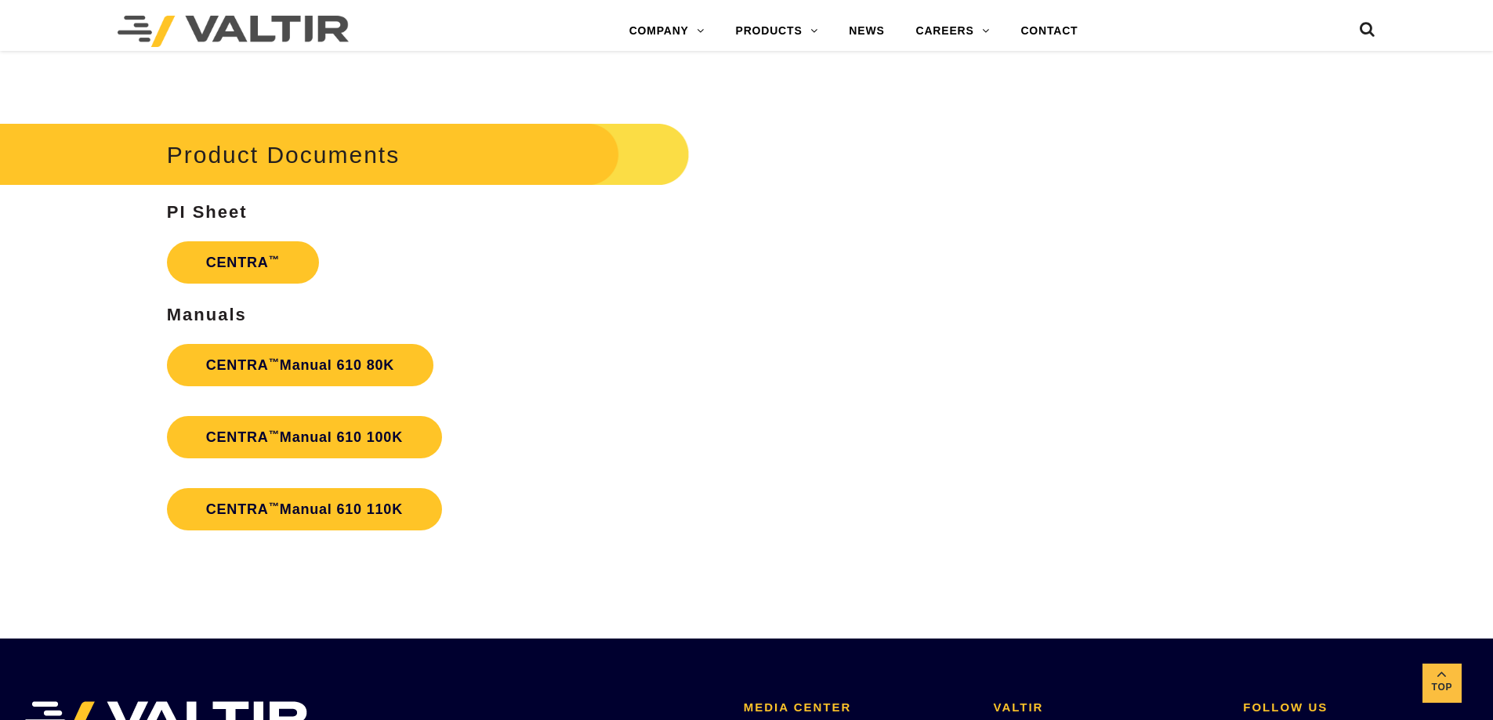
scroll to position [3212, 0]
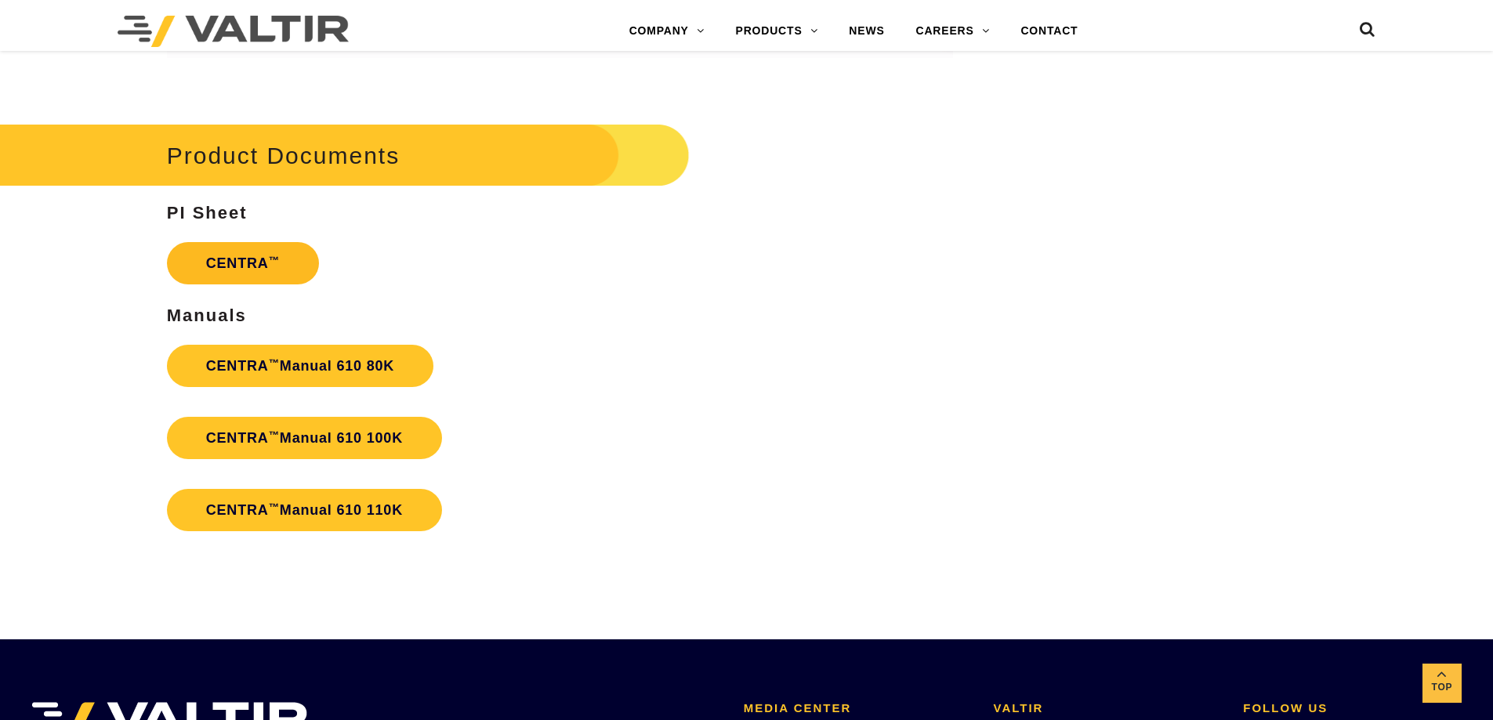
click at [179, 270] on link "CENTRA ™" at bounding box center [243, 263] width 152 height 42
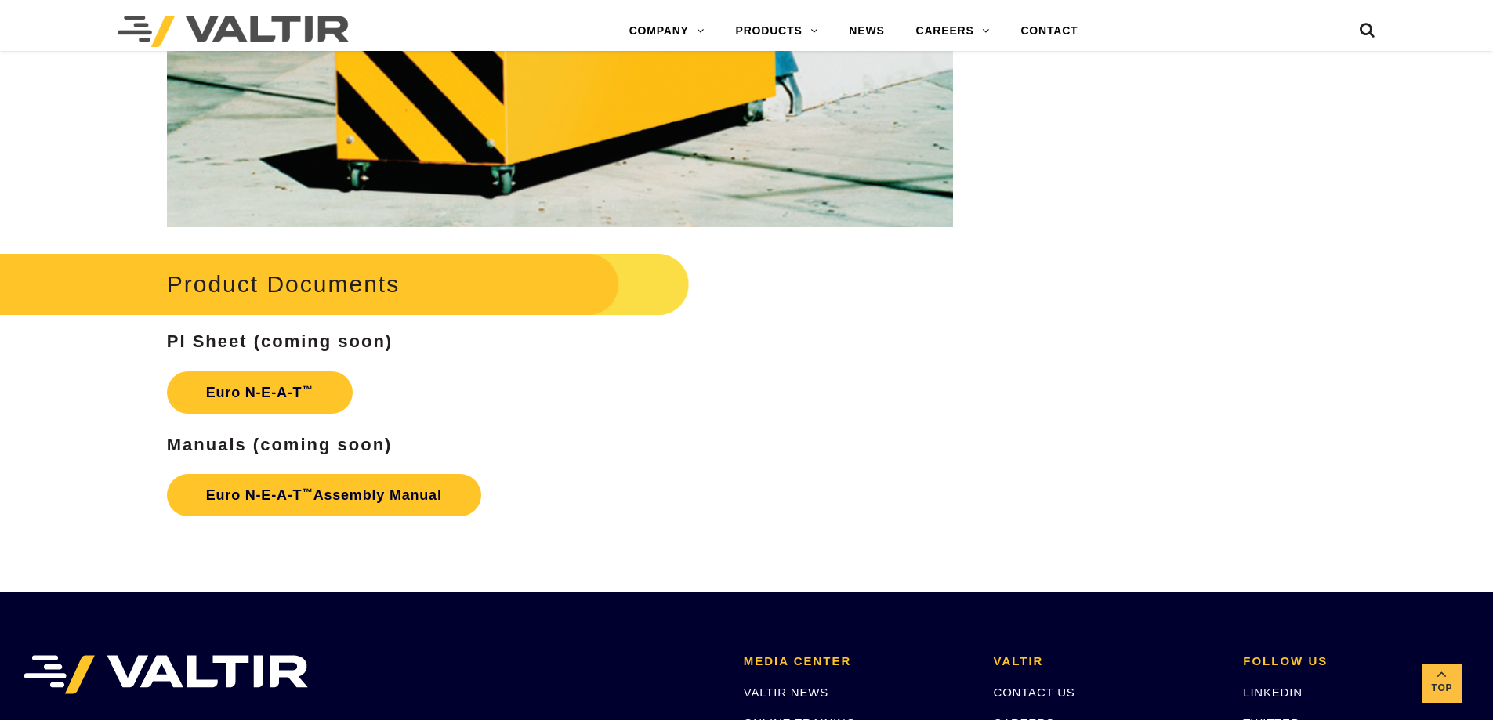
scroll to position [2350, 0]
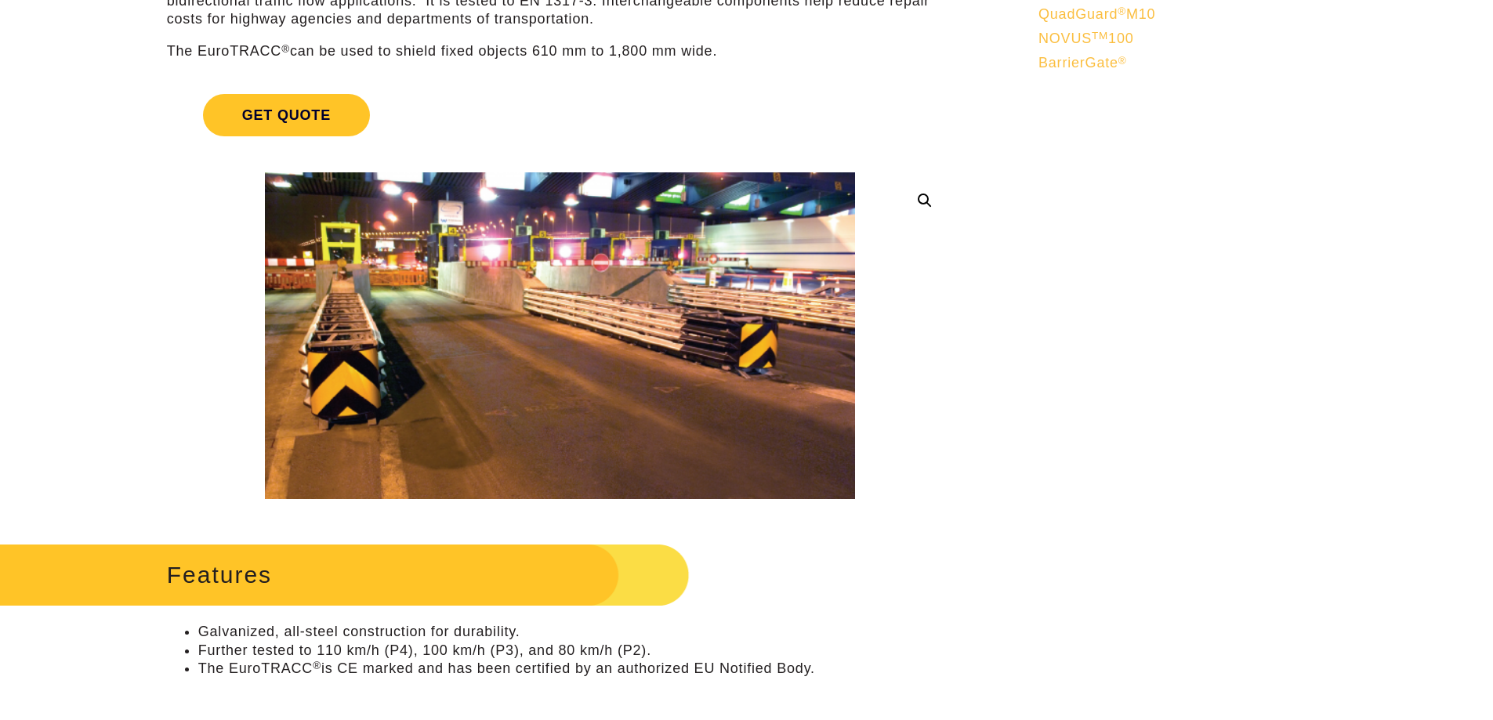
scroll to position [235, 0]
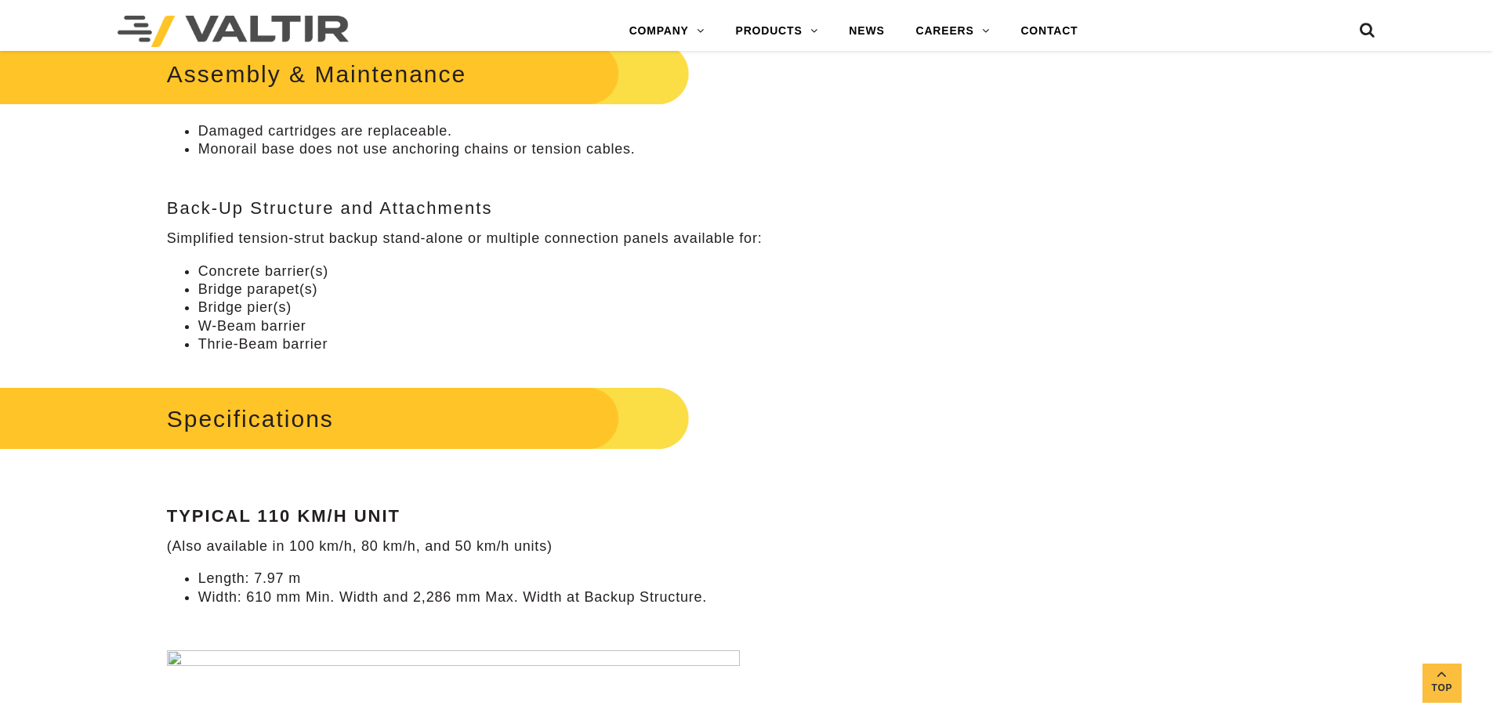
scroll to position [1254, 0]
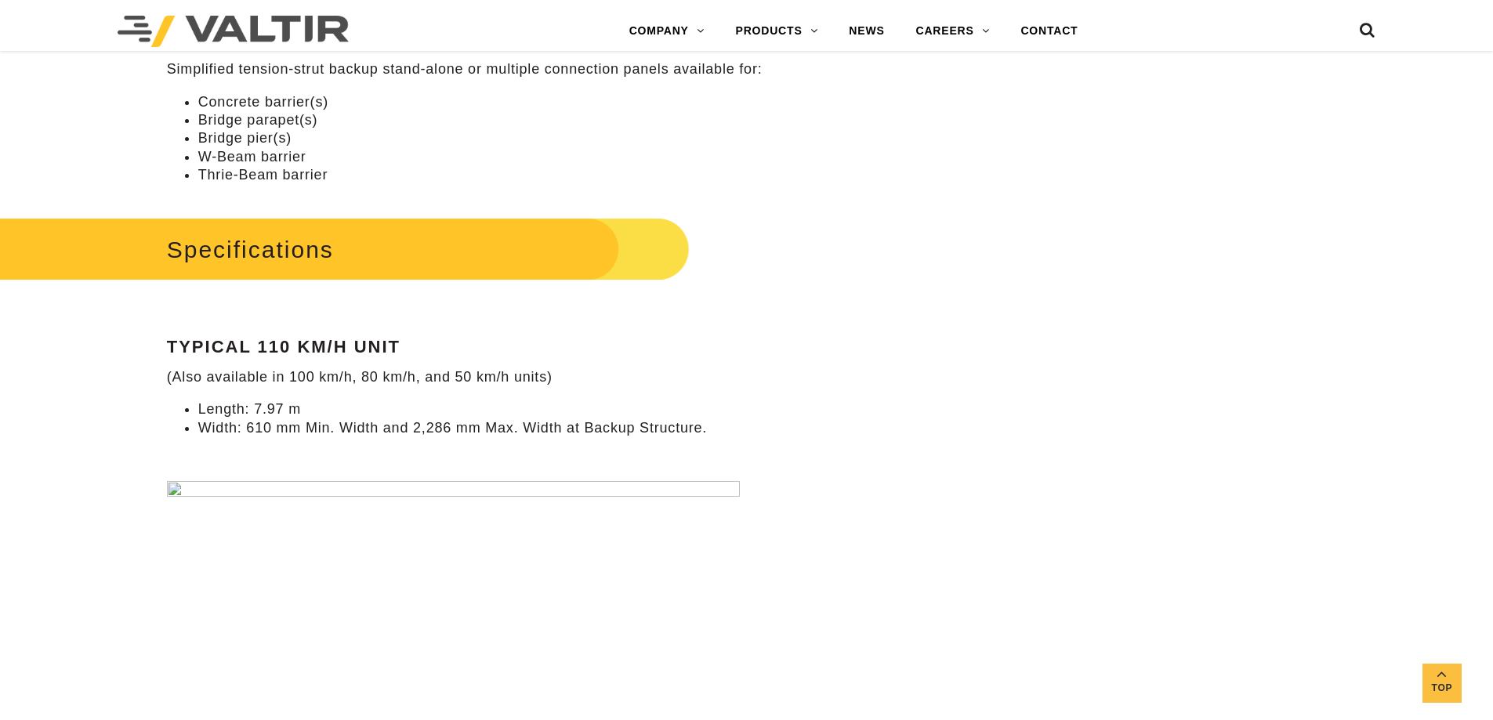
click at [883, 385] on p "(Also available in 100 km/h, 80 km/h, and 50 km/h units)" at bounding box center [560, 377] width 786 height 18
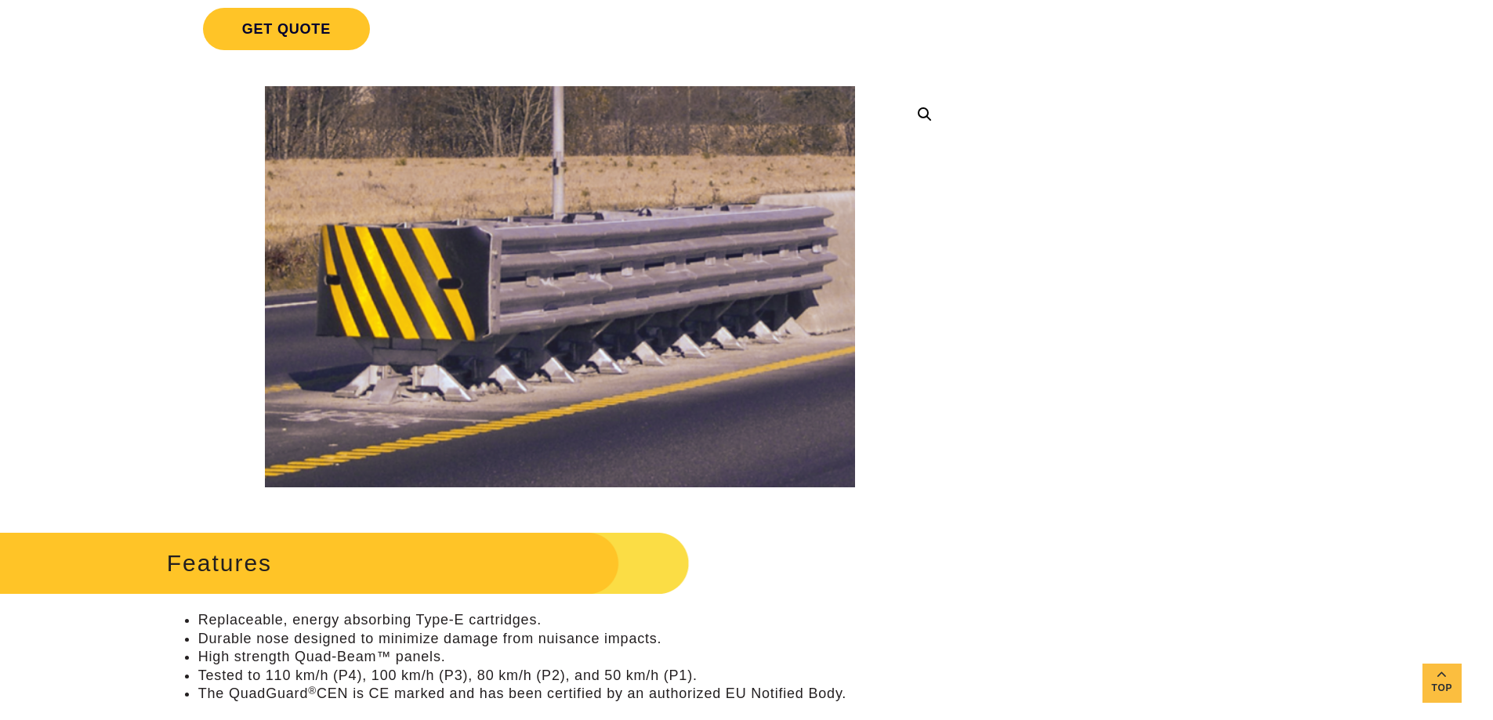
scroll to position [0, 0]
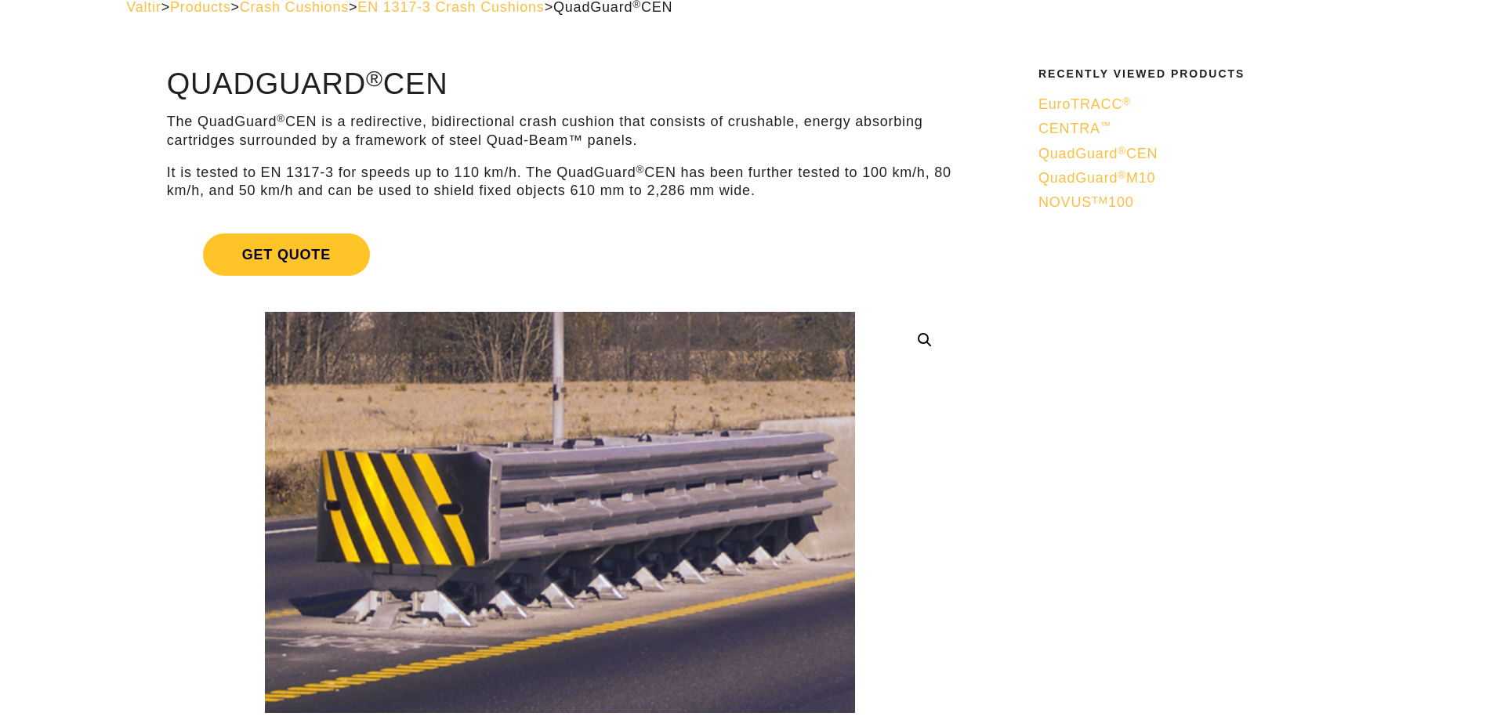
scroll to position [313, 0]
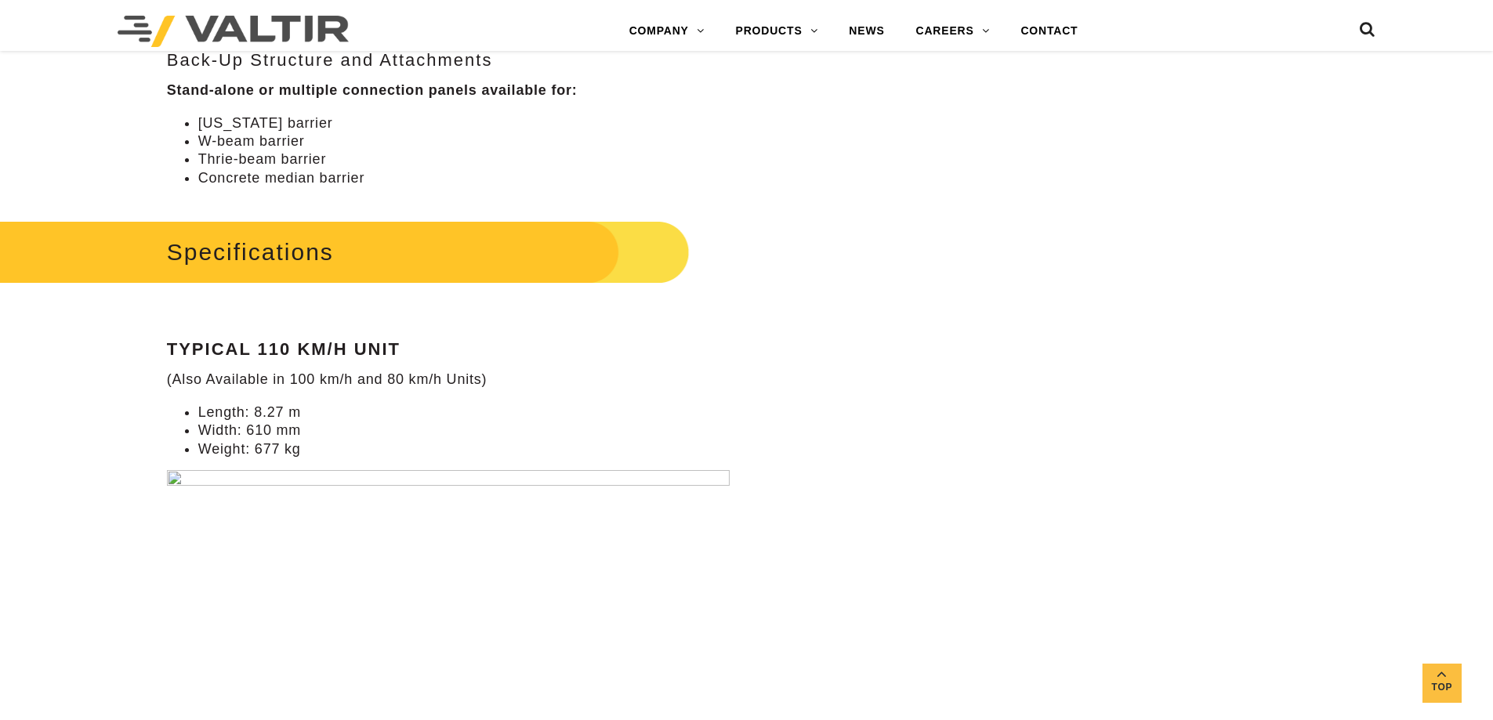
scroll to position [1175, 0]
